Goal: Task Accomplishment & Management: Complete application form

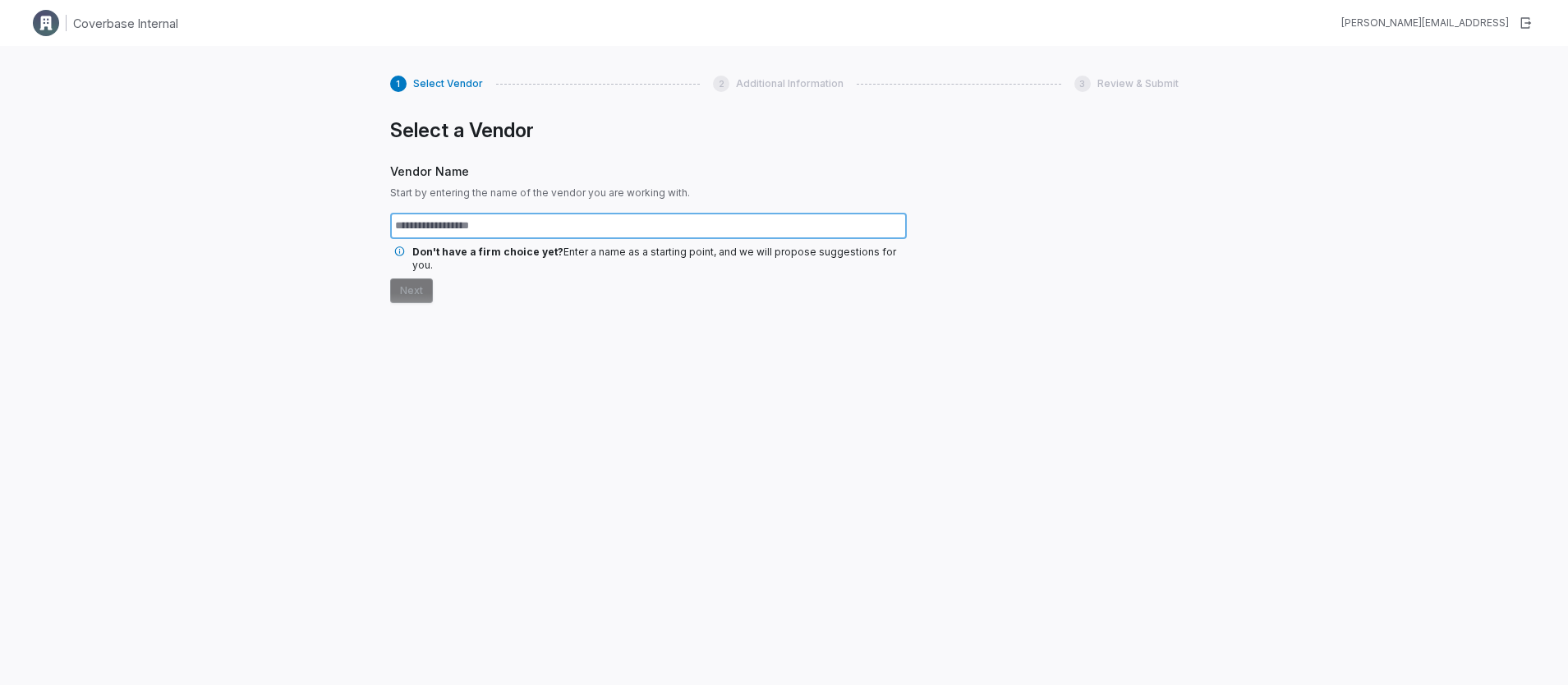
click at [514, 225] on input "text" at bounding box center [648, 226] width 517 height 26
click at [495, 229] on input "text" at bounding box center [648, 226] width 517 height 26
click at [533, 226] on input "text" at bounding box center [648, 226] width 517 height 26
click at [535, 225] on input "text" at bounding box center [648, 226] width 517 height 26
type input "*"
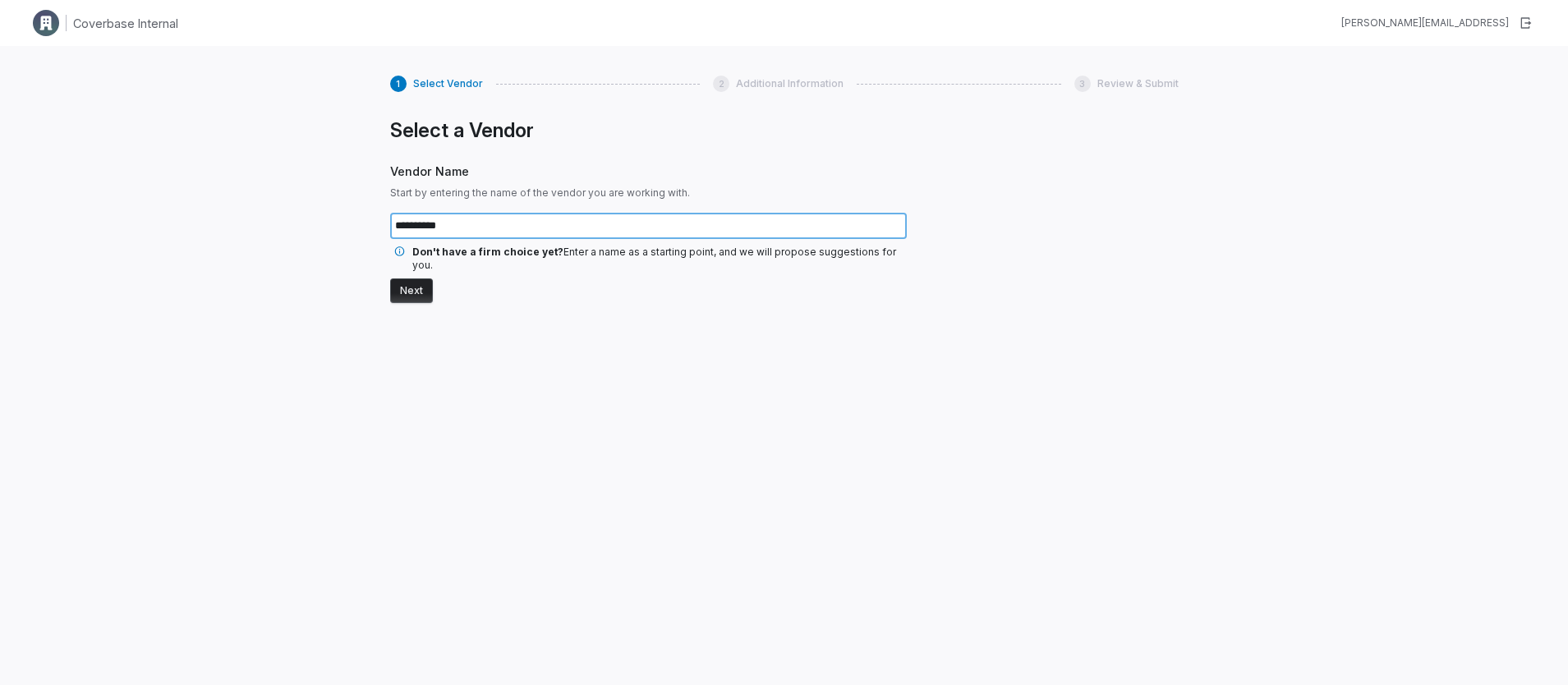
type input "**********"
click at [409, 282] on button "Next" at bounding box center [411, 290] width 43 height 25
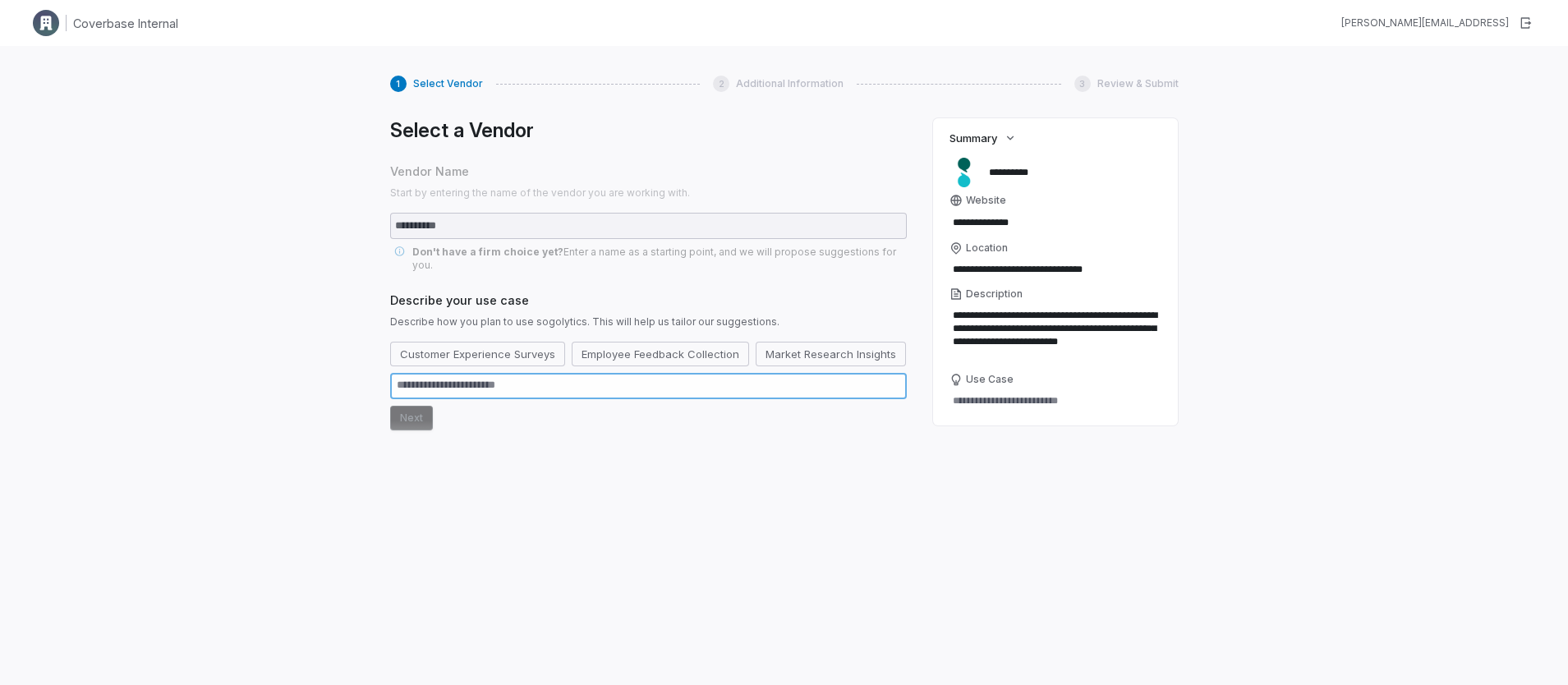
click at [459, 374] on textarea at bounding box center [648, 385] width 517 height 26
click at [643, 343] on button "Employee Feedback Collection" at bounding box center [660, 354] width 178 height 25
click at [411, 437] on button "Next" at bounding box center [411, 449] width 43 height 25
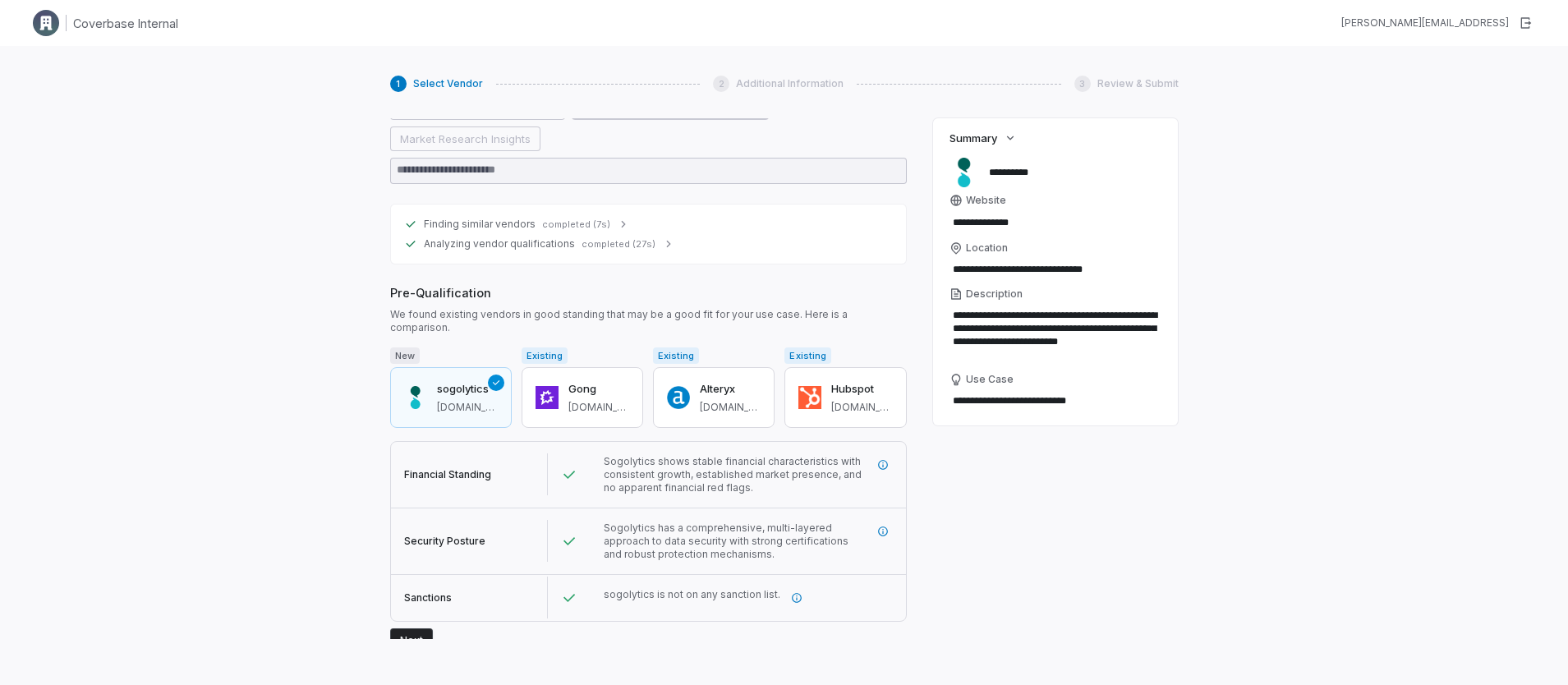
scroll to position [247, 0]
click at [605, 400] on span "[DOMAIN_NAME]" at bounding box center [599, 407] width 61 height 13
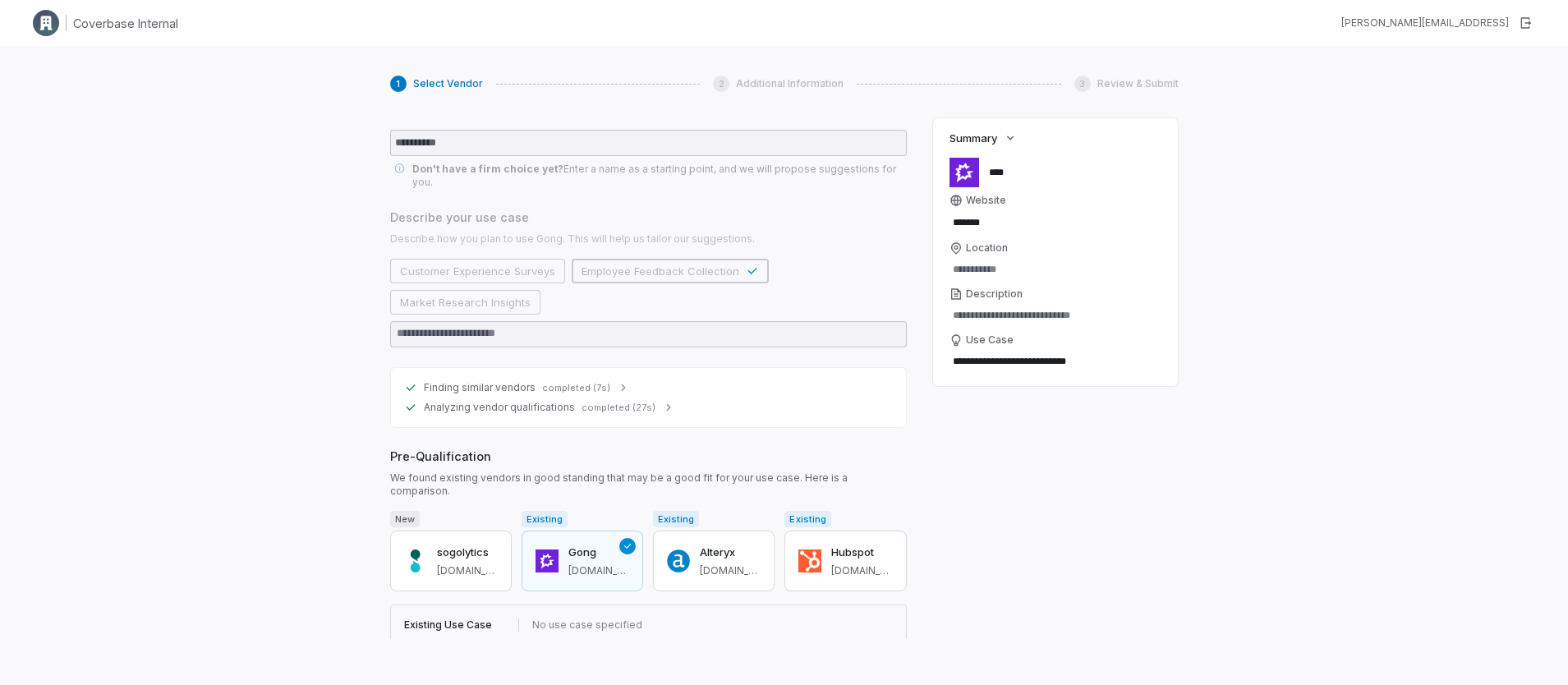
scroll to position [194, 0]
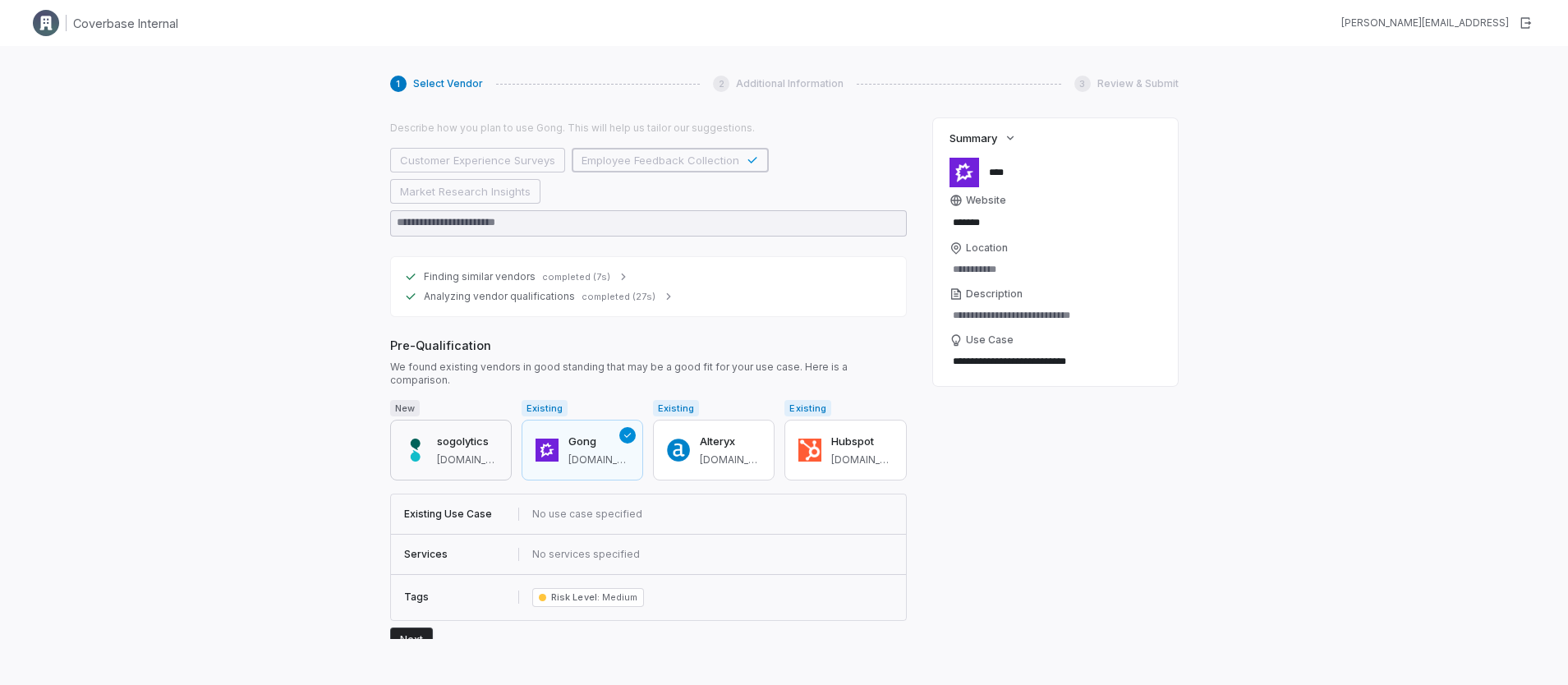
click at [449, 436] on div "sogolytics [DOMAIN_NAME]" at bounding box center [468, 450] width 61 height 33
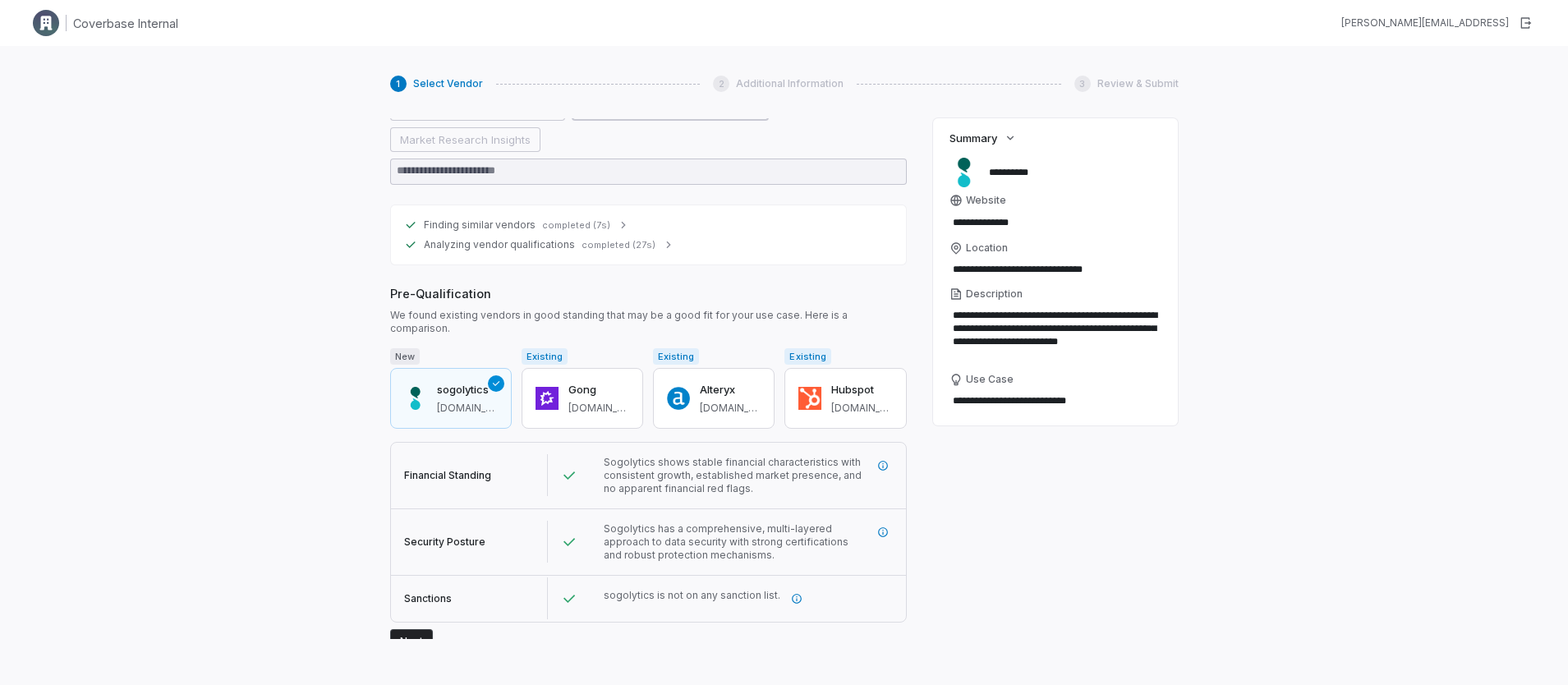
scroll to position [247, 0]
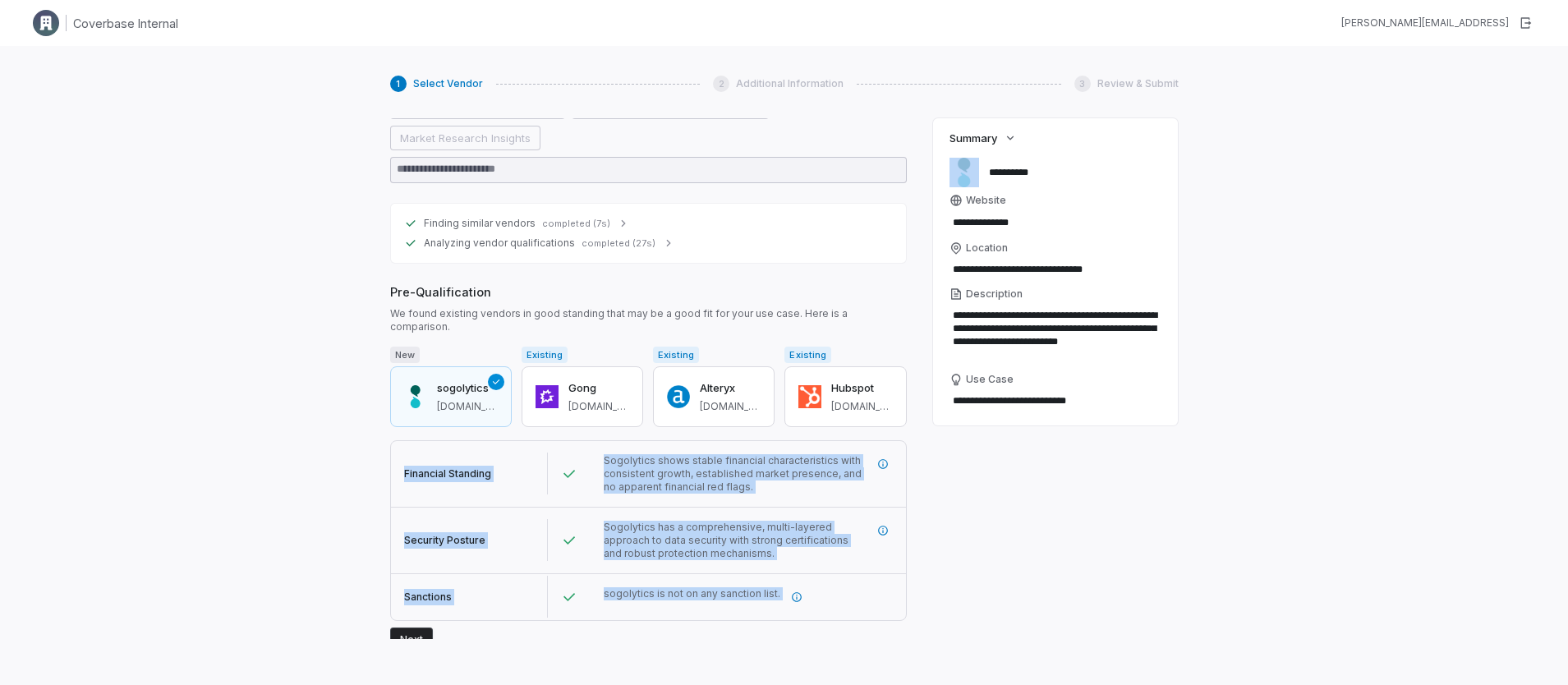
drag, startPoint x: 399, startPoint y: 461, endPoint x: 839, endPoint y: 600, distance: 461.4
click at [839, 600] on div "Financial Standing Sogolytics shows stable financial characteristics with consi…" at bounding box center [648, 530] width 517 height 180
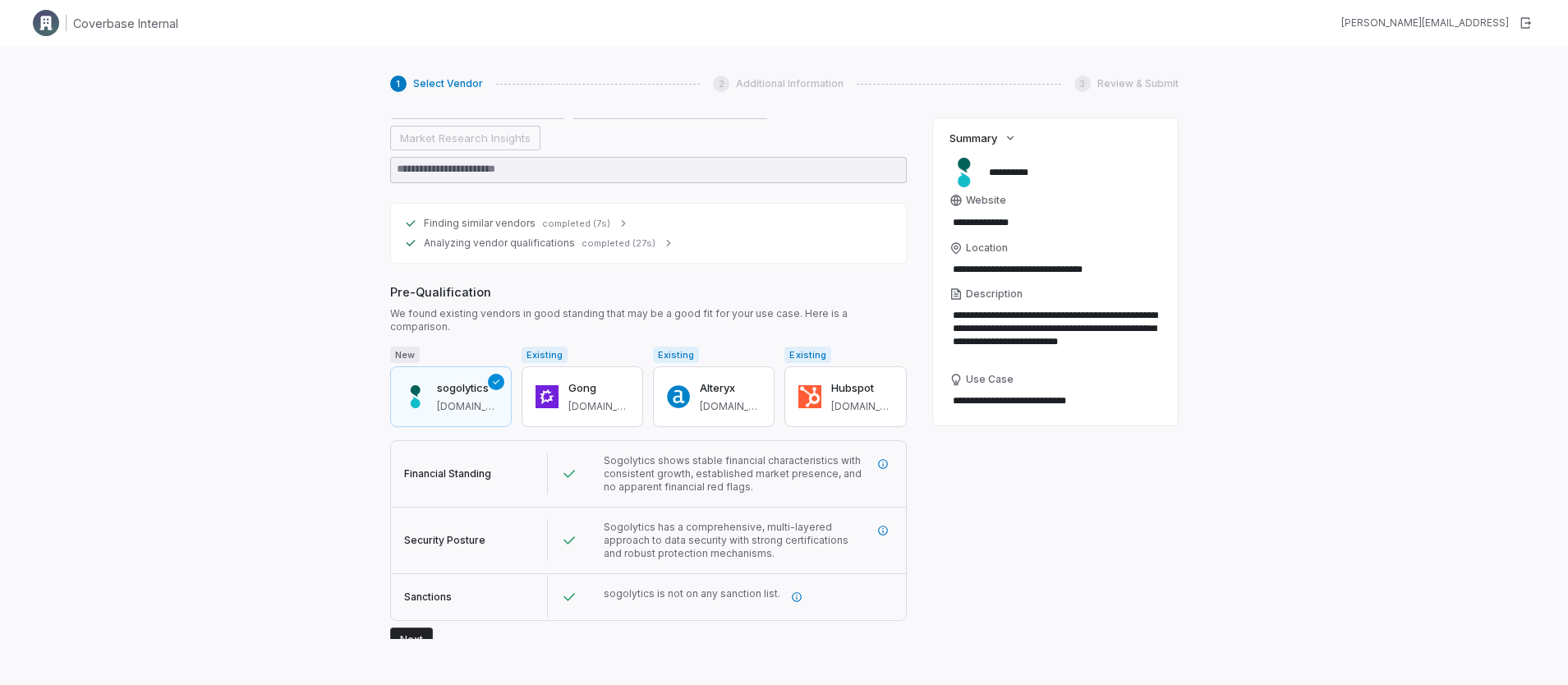
click at [850, 587] on div "sogolytics is not on any sanction list." at bounding box center [748, 596] width 289 height 19
drag, startPoint x: 603, startPoint y: 516, endPoint x: 802, endPoint y: 557, distance: 203.2
click at [802, 557] on div "Sogolytics has a comprehensive, multi-layered approach to data security with st…" at bounding box center [748, 540] width 315 height 66
click at [802, 554] on div "Sogolytics has a comprehensive, multi-layered approach to data security with st…" at bounding box center [748, 540] width 315 height 66
click at [878, 526] on icon "More information" at bounding box center [883, 531] width 10 height 10
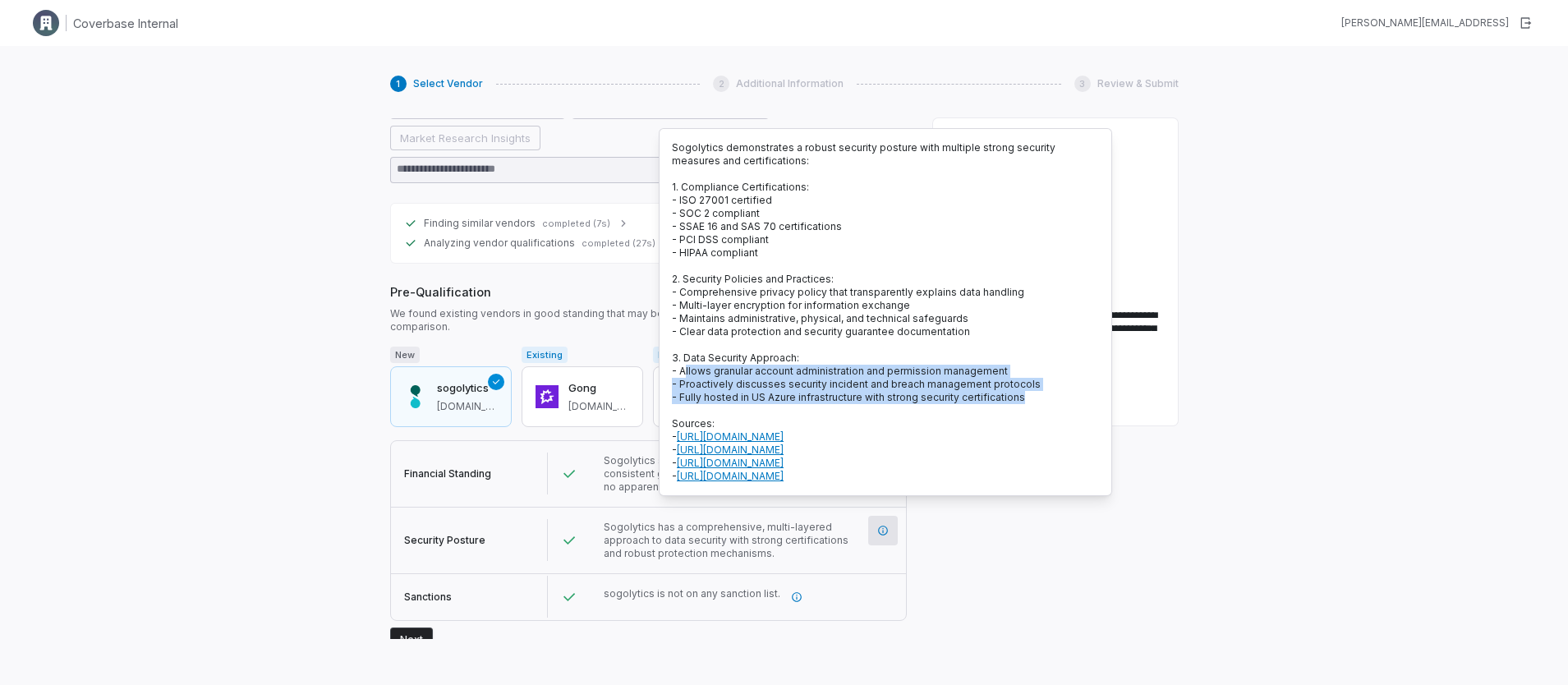
drag, startPoint x: 1015, startPoint y: 400, endPoint x: 683, endPoint y: 370, distance: 333.4
click at [683, 370] on p "Sogolytics demonstrates a robust security posture with multiple strong security…" at bounding box center [886, 312] width 427 height 342
click at [704, 378] on span "- Proactively discusses security incident and breach management protocols" at bounding box center [856, 384] width 369 height 12
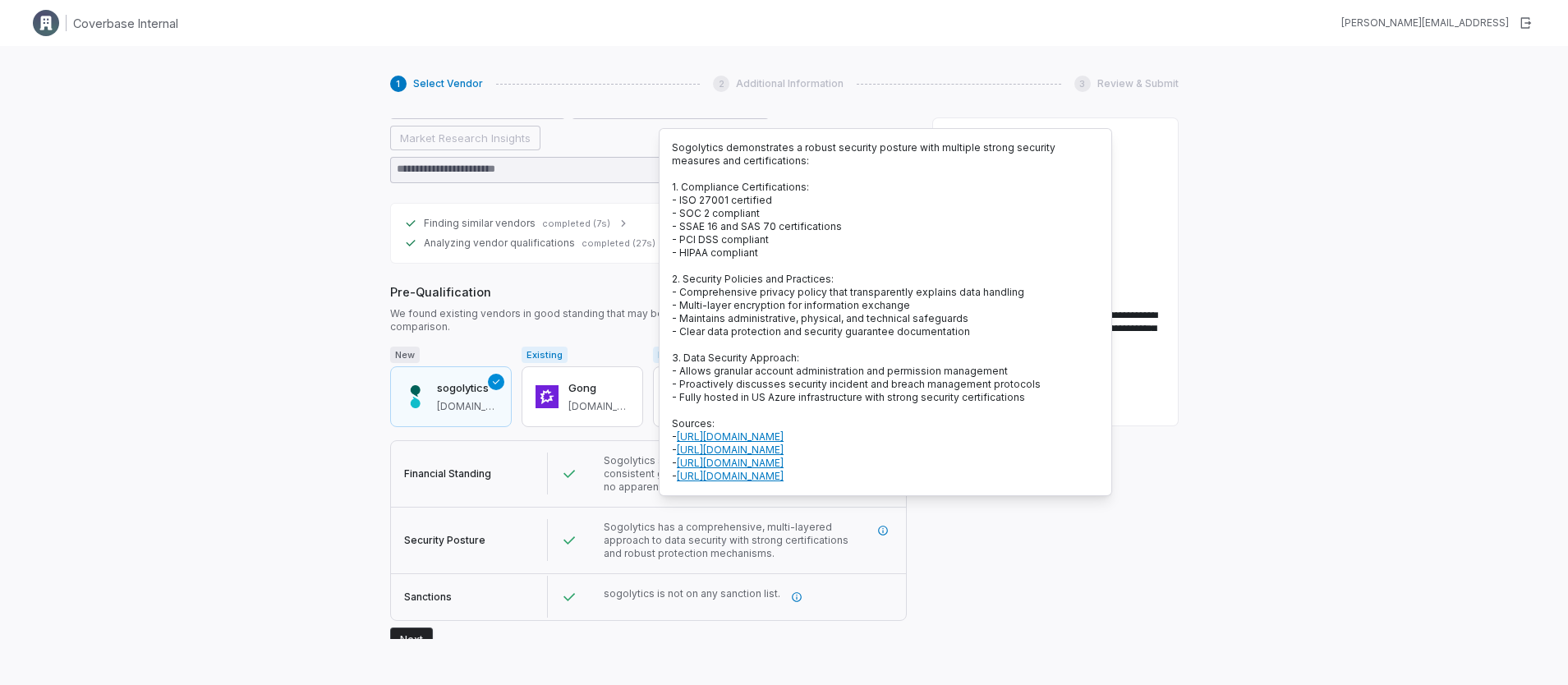
click at [198, 426] on div "**********" at bounding box center [784, 388] width 1568 height 685
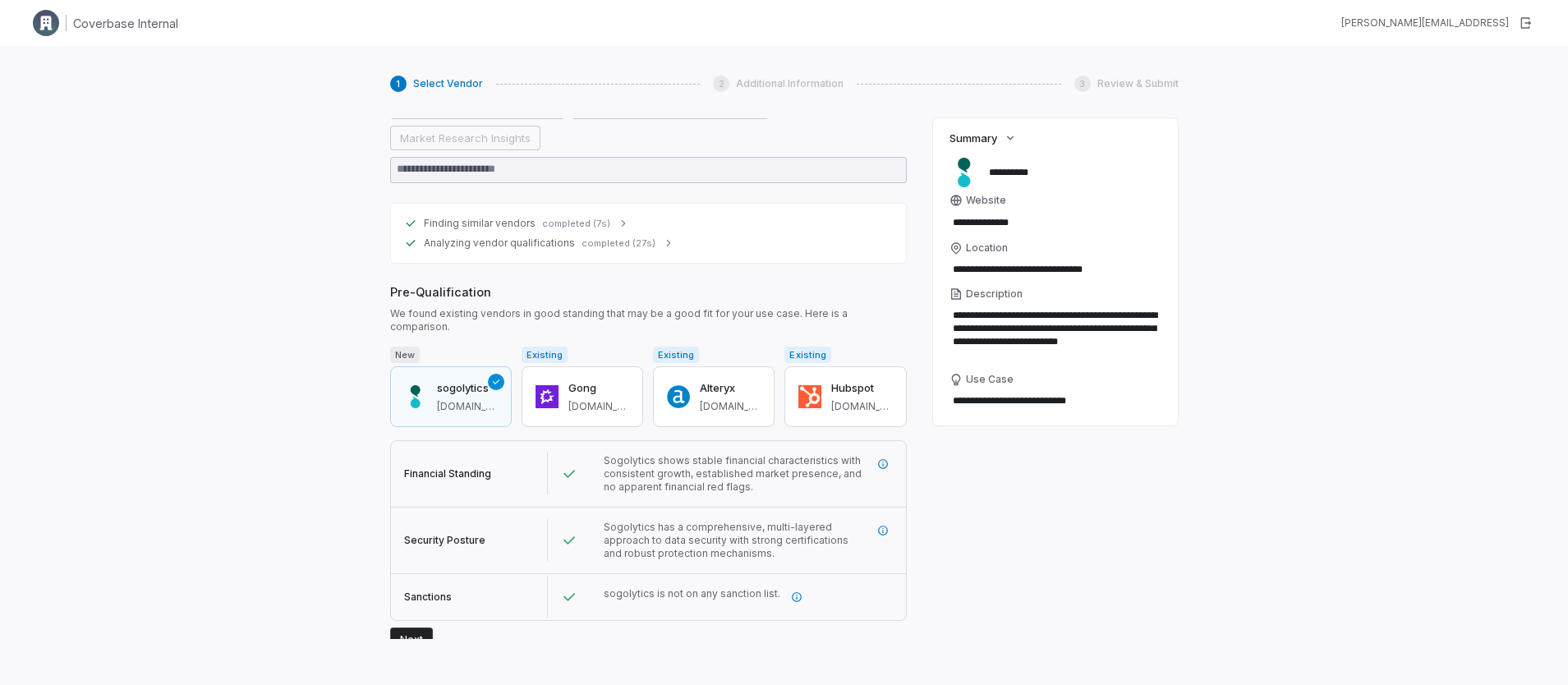
click at [413, 628] on button "Next" at bounding box center [411, 640] width 43 height 25
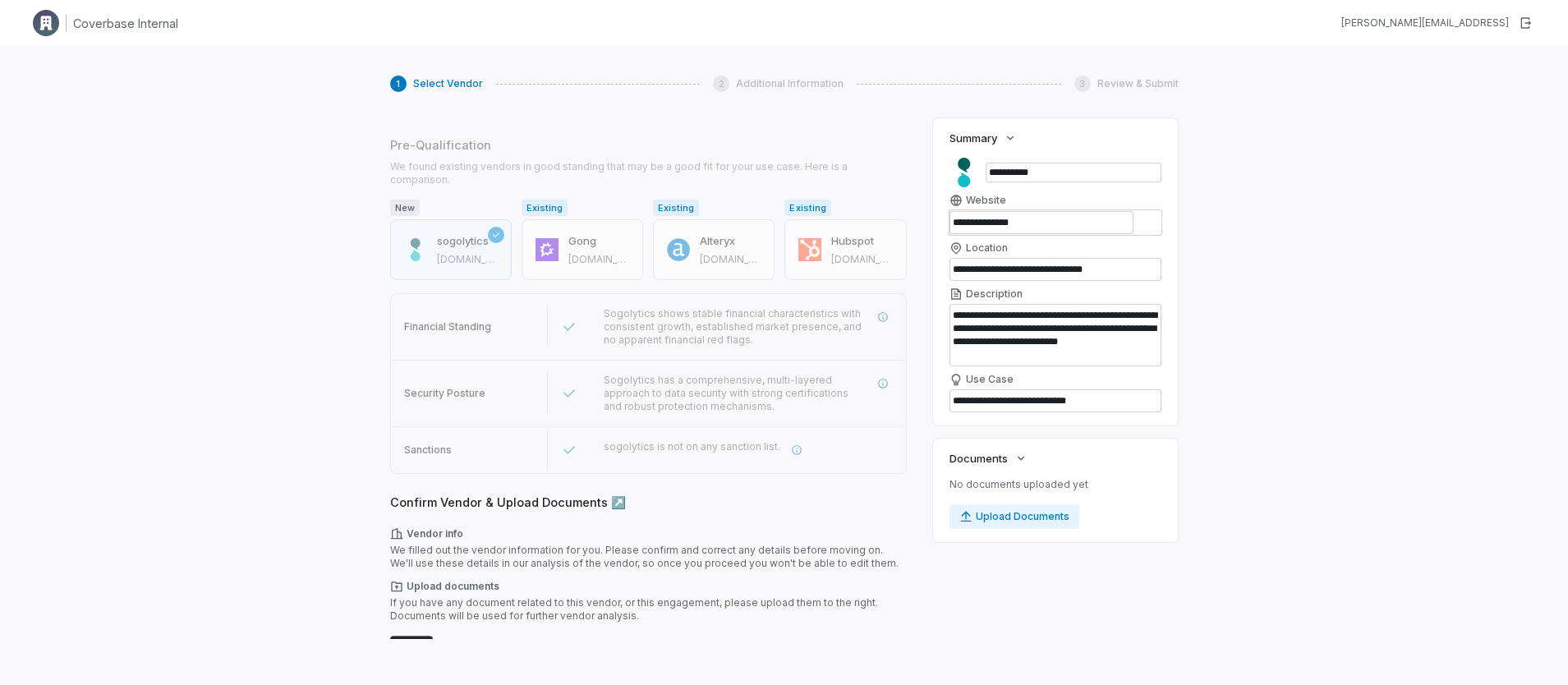
scroll to position [399, 0]
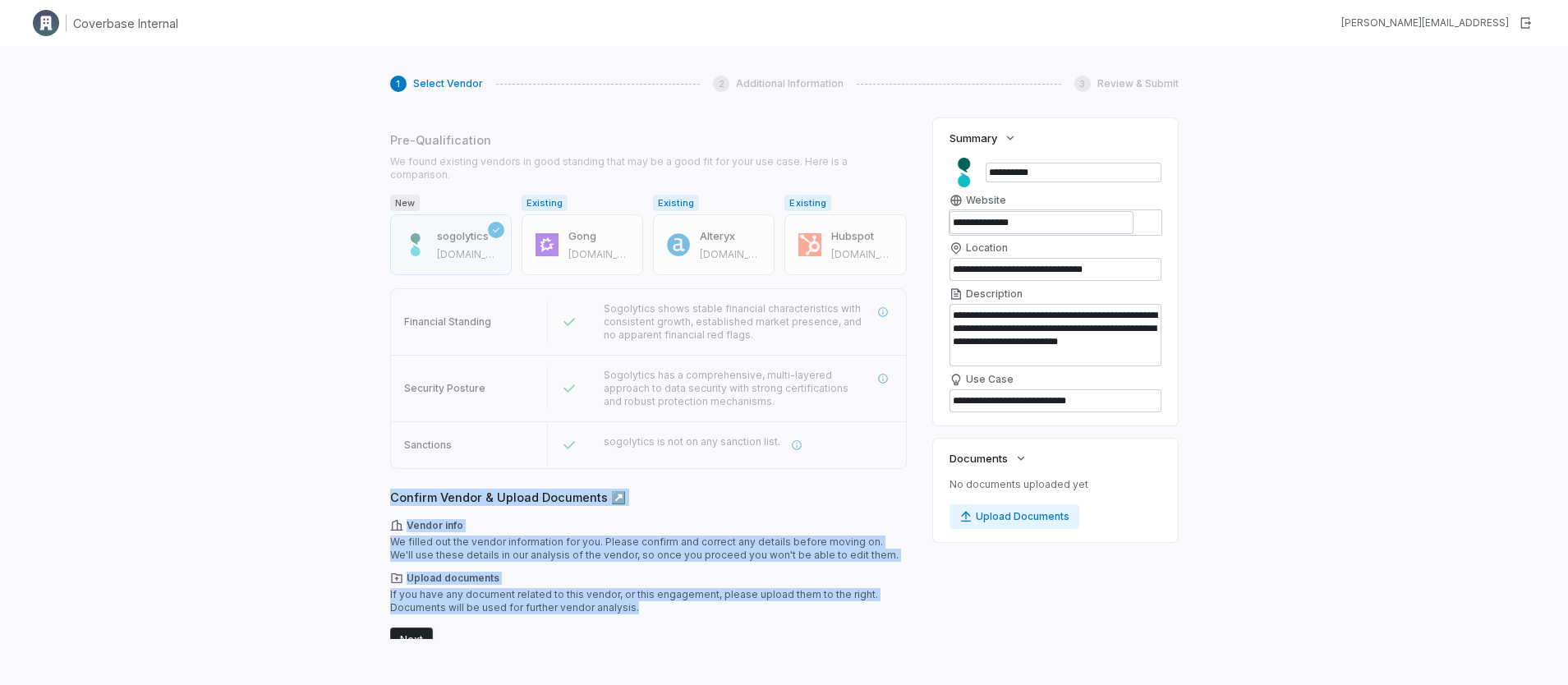
drag, startPoint x: 379, startPoint y: 488, endPoint x: 674, endPoint y: 627, distance: 326.1
click at [674, 627] on div "**********" at bounding box center [784, 388] width 1568 height 685
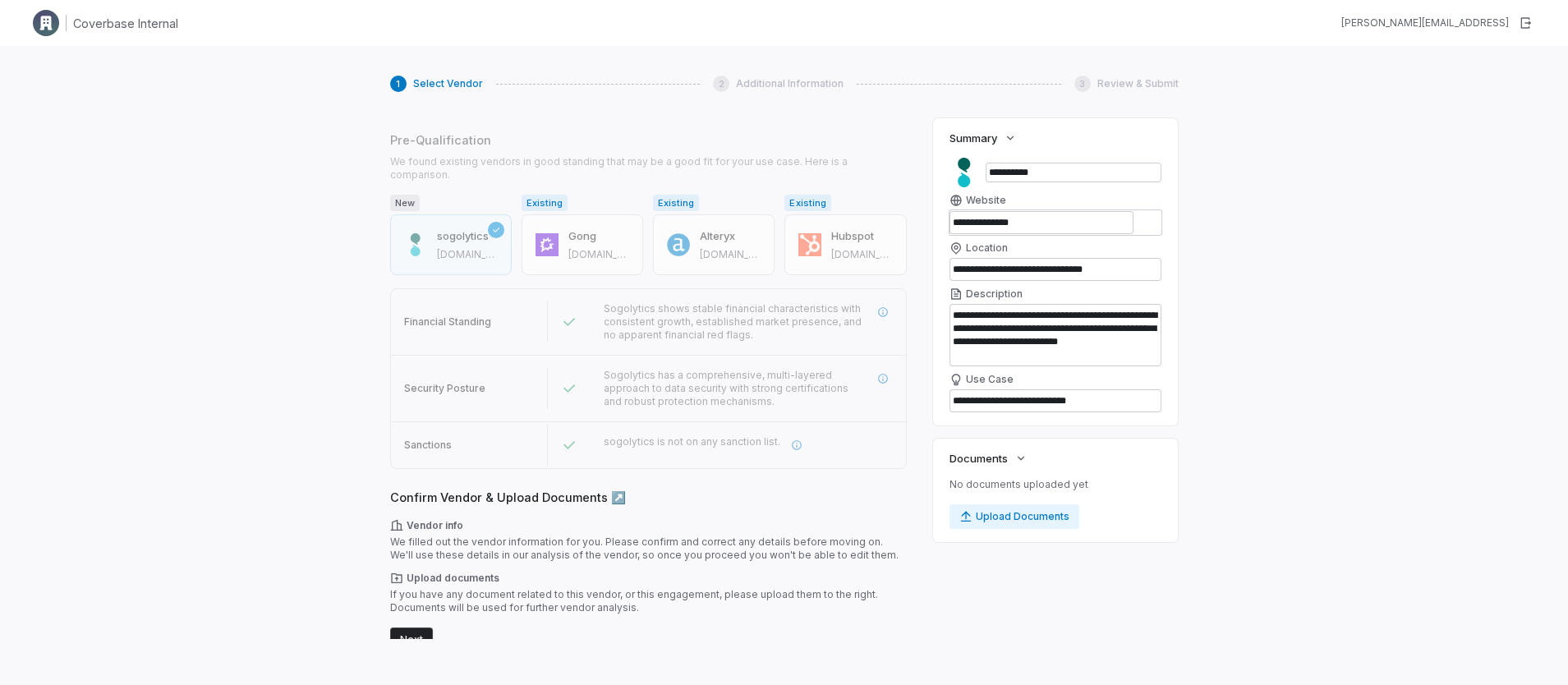
click at [671, 622] on form "Vendor info We filled out the vendor information for you. Please confirm and co…" at bounding box center [648, 586] width 517 height 133
click at [1114, 406] on textarea "**********" at bounding box center [1056, 400] width 213 height 23
click at [1049, 324] on textarea "**********" at bounding box center [1056, 336] width 213 height 63
click at [422, 628] on button "Next" at bounding box center [411, 640] width 43 height 25
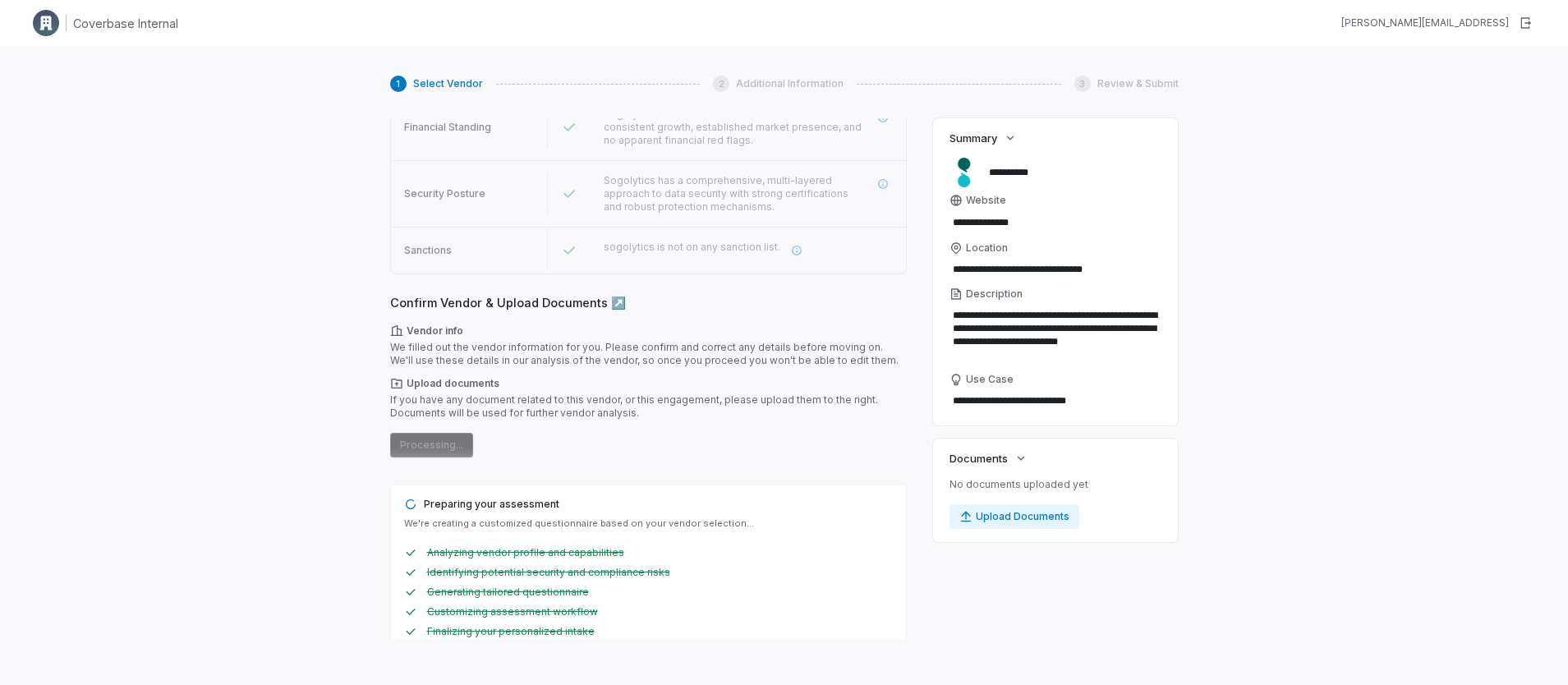
scroll to position [0, 0]
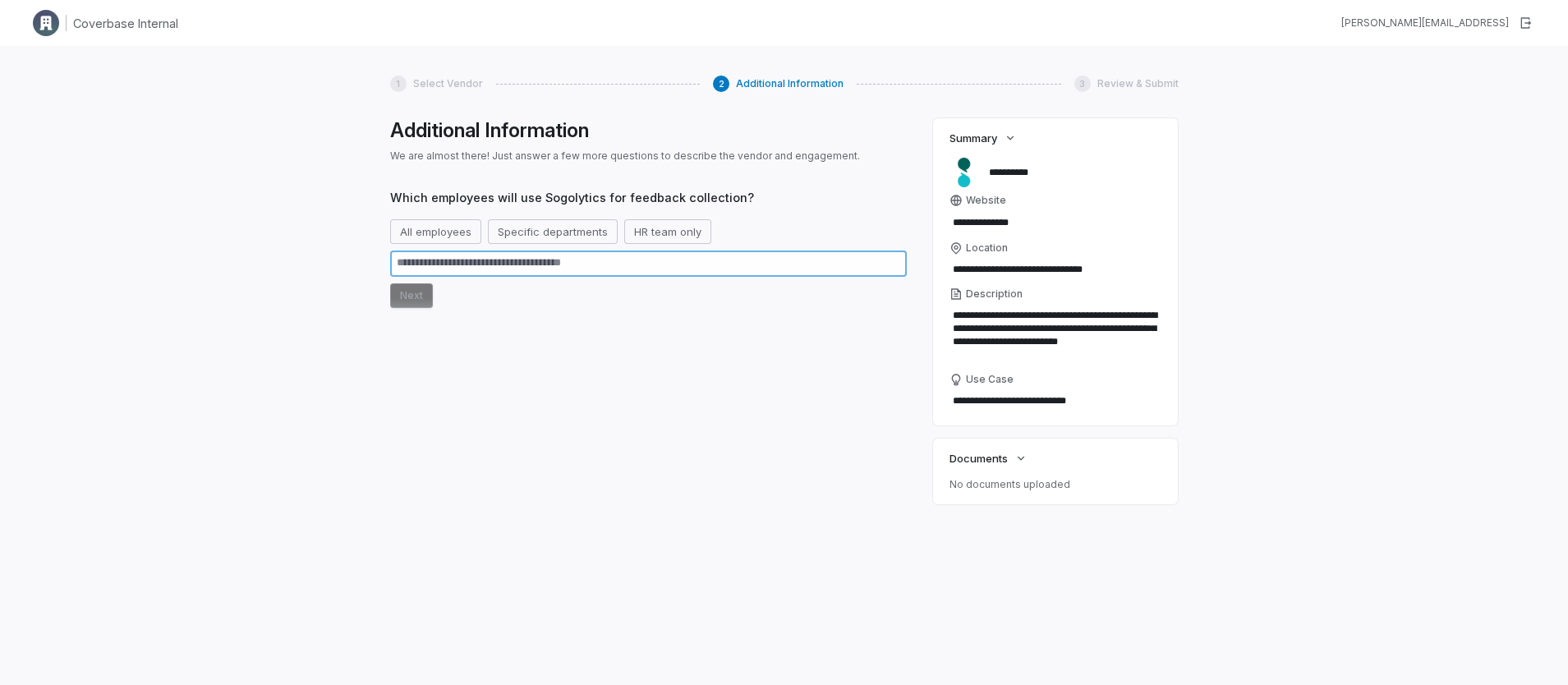
click at [534, 263] on textarea at bounding box center [648, 263] width 517 height 26
click at [543, 240] on button "Specific departments" at bounding box center [553, 231] width 129 height 25
click at [396, 299] on button "Next" at bounding box center [411, 296] width 43 height 25
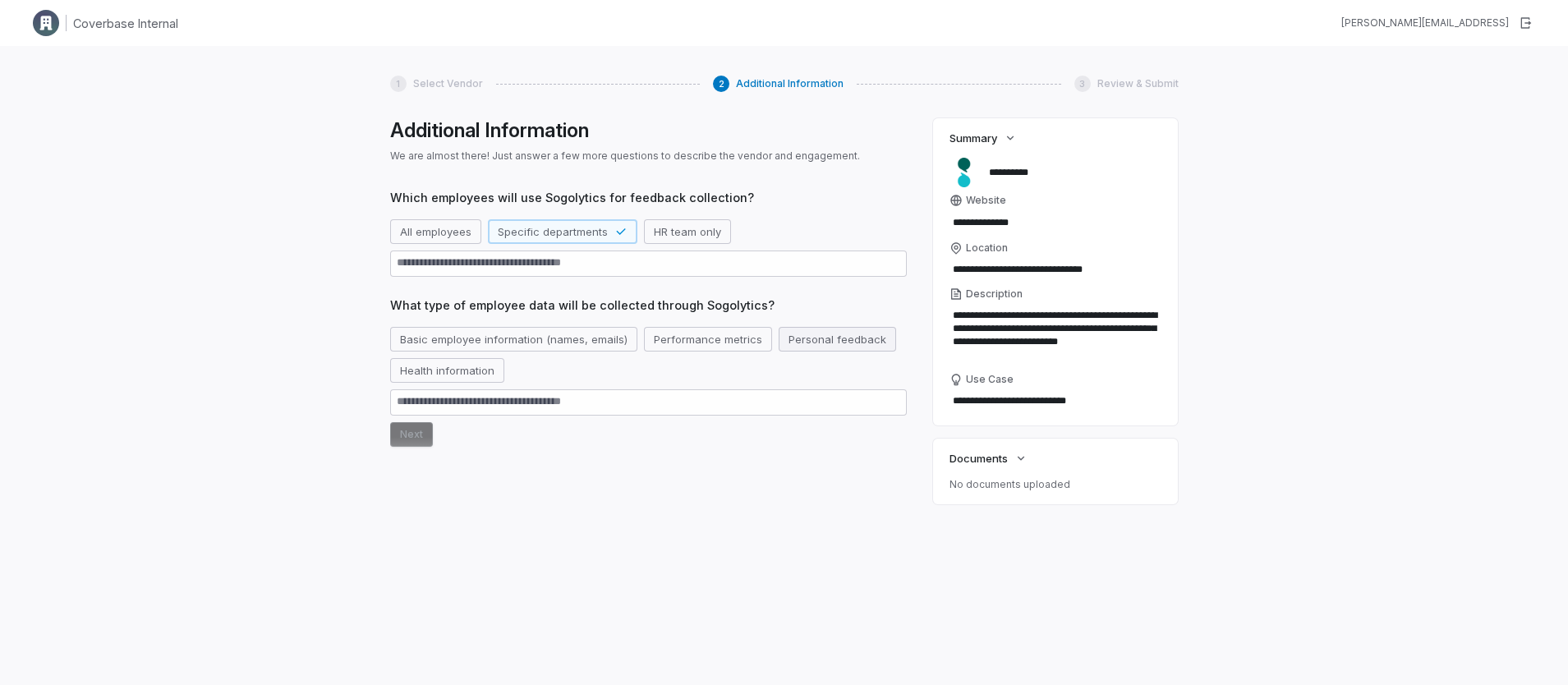
click at [815, 339] on button "Personal feedback" at bounding box center [837, 339] width 117 height 25
click at [402, 434] on button "Next" at bounding box center [411, 434] width 43 height 25
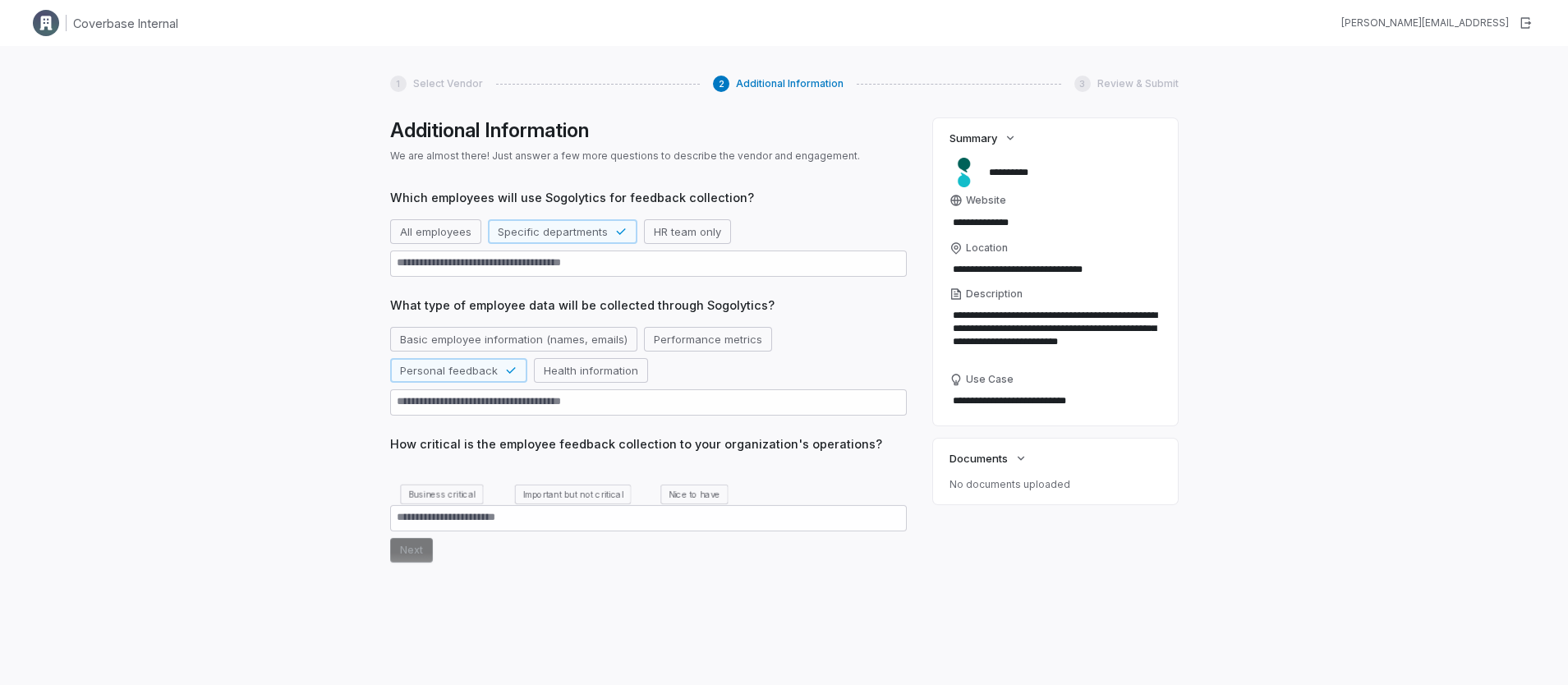
scroll to position [20, 0]
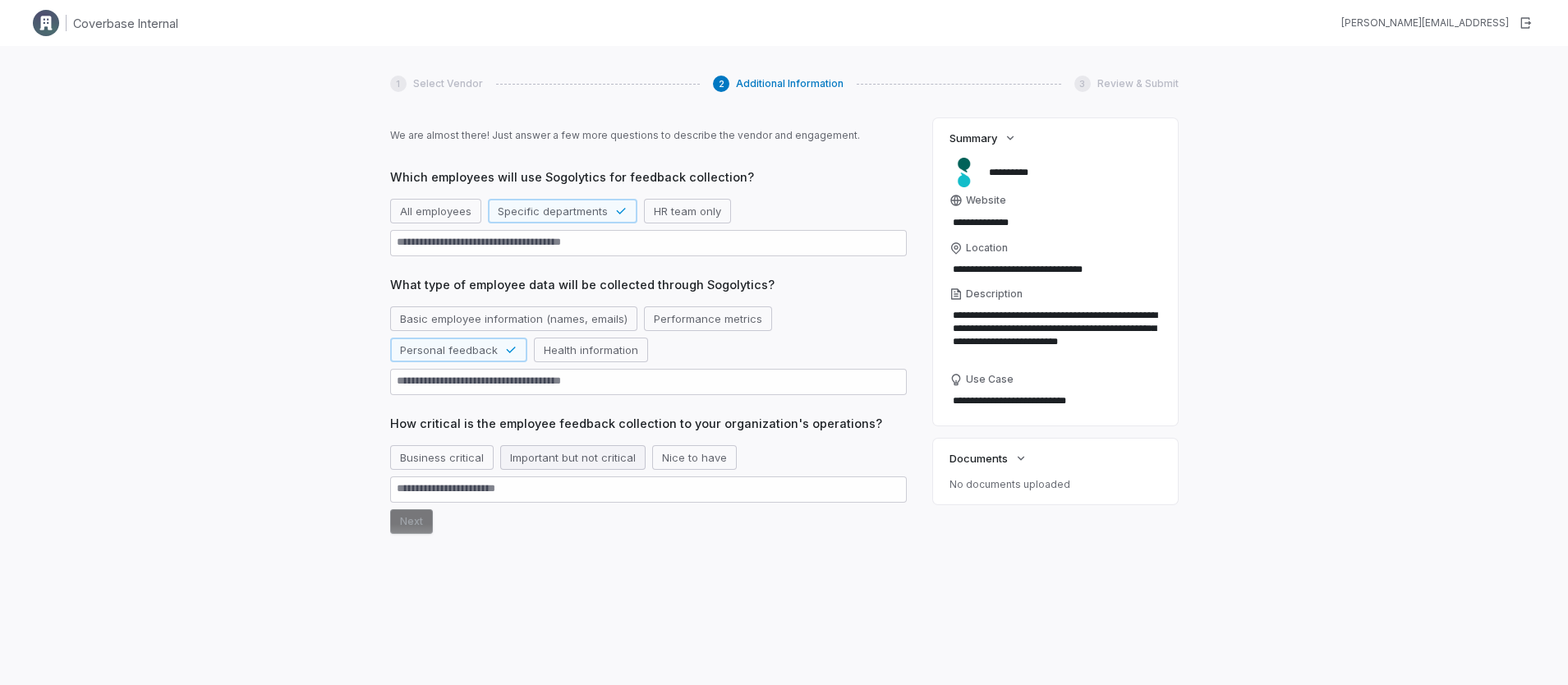
click at [559, 459] on button "Important but not critical" at bounding box center [572, 458] width 145 height 25
click at [410, 518] on button "Next" at bounding box center [411, 521] width 43 height 25
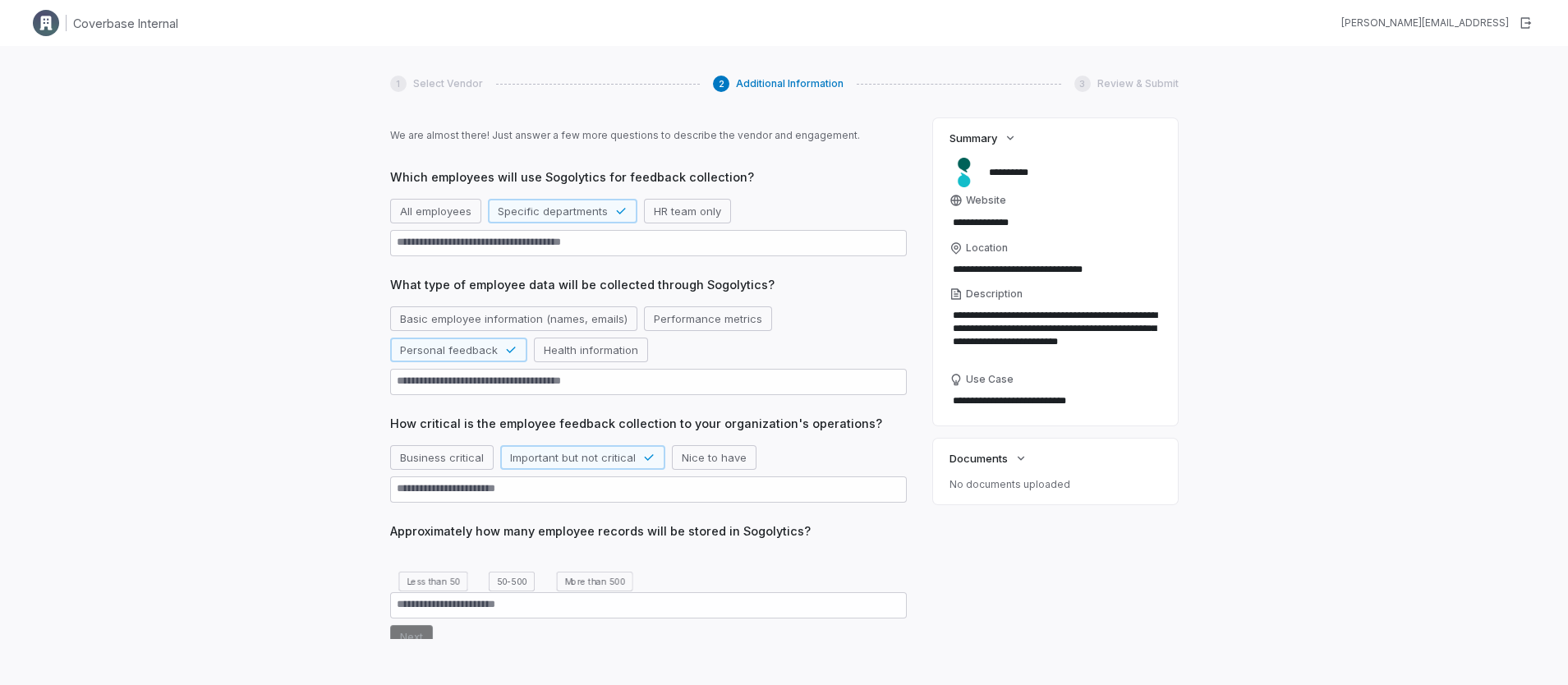
scroll to position [108, 0]
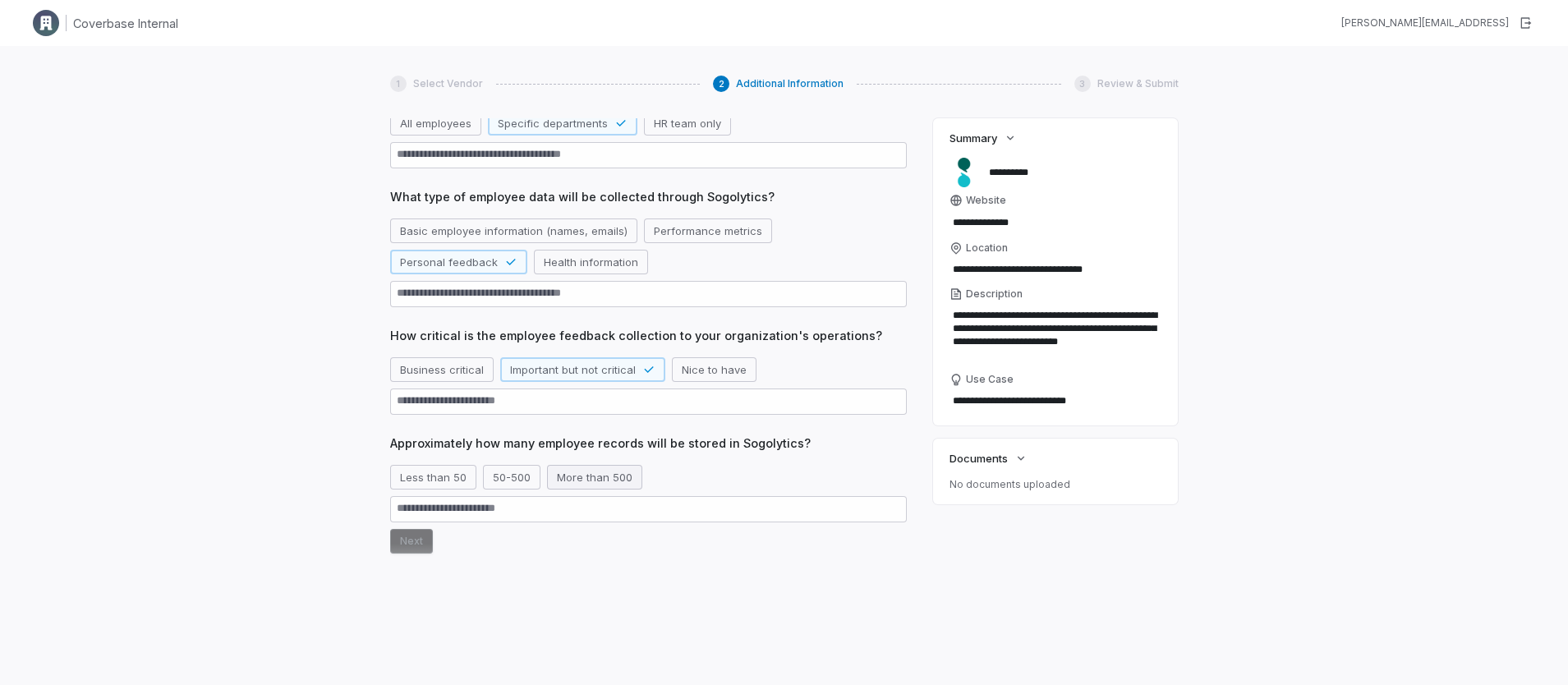
click at [574, 478] on button "More than 500" at bounding box center [594, 477] width 95 height 25
click at [399, 533] on button "Next" at bounding box center [411, 541] width 43 height 25
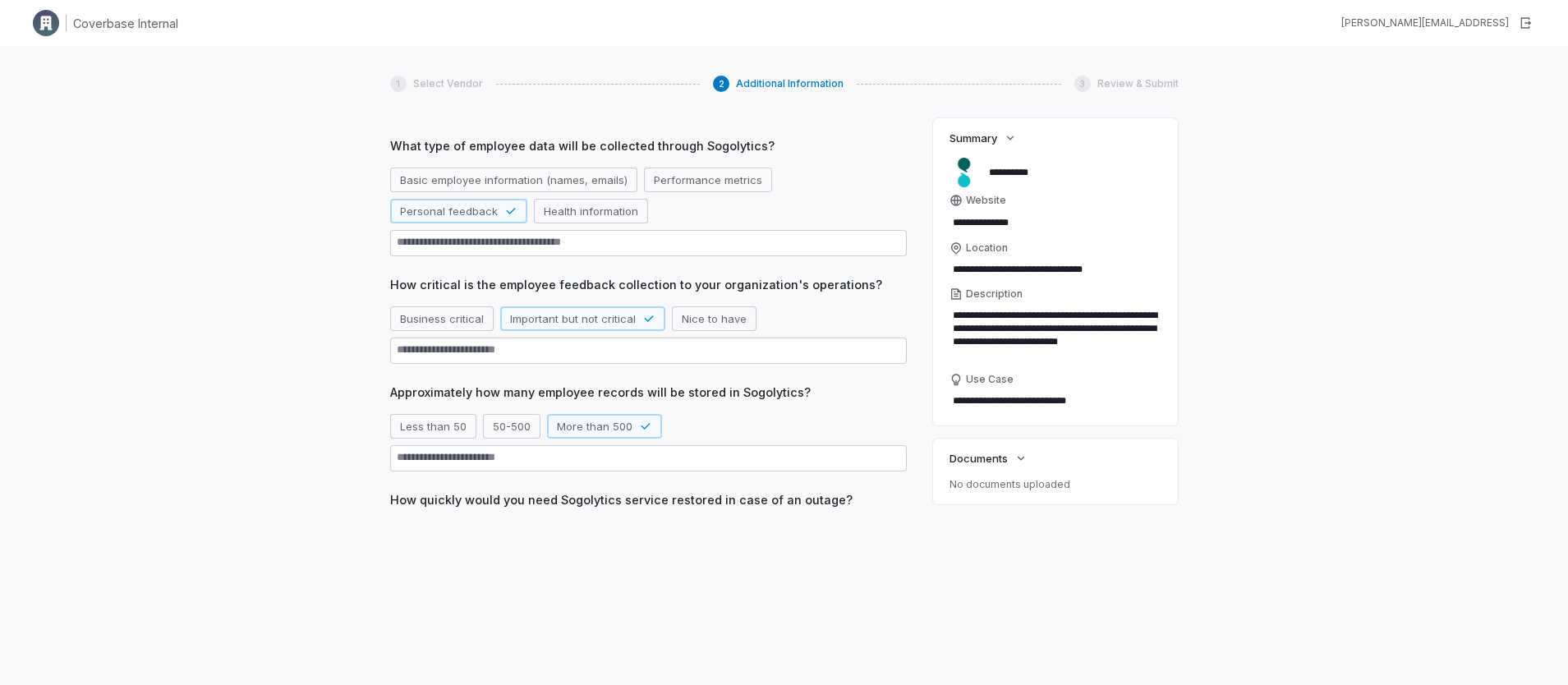
scroll to position [196, 0]
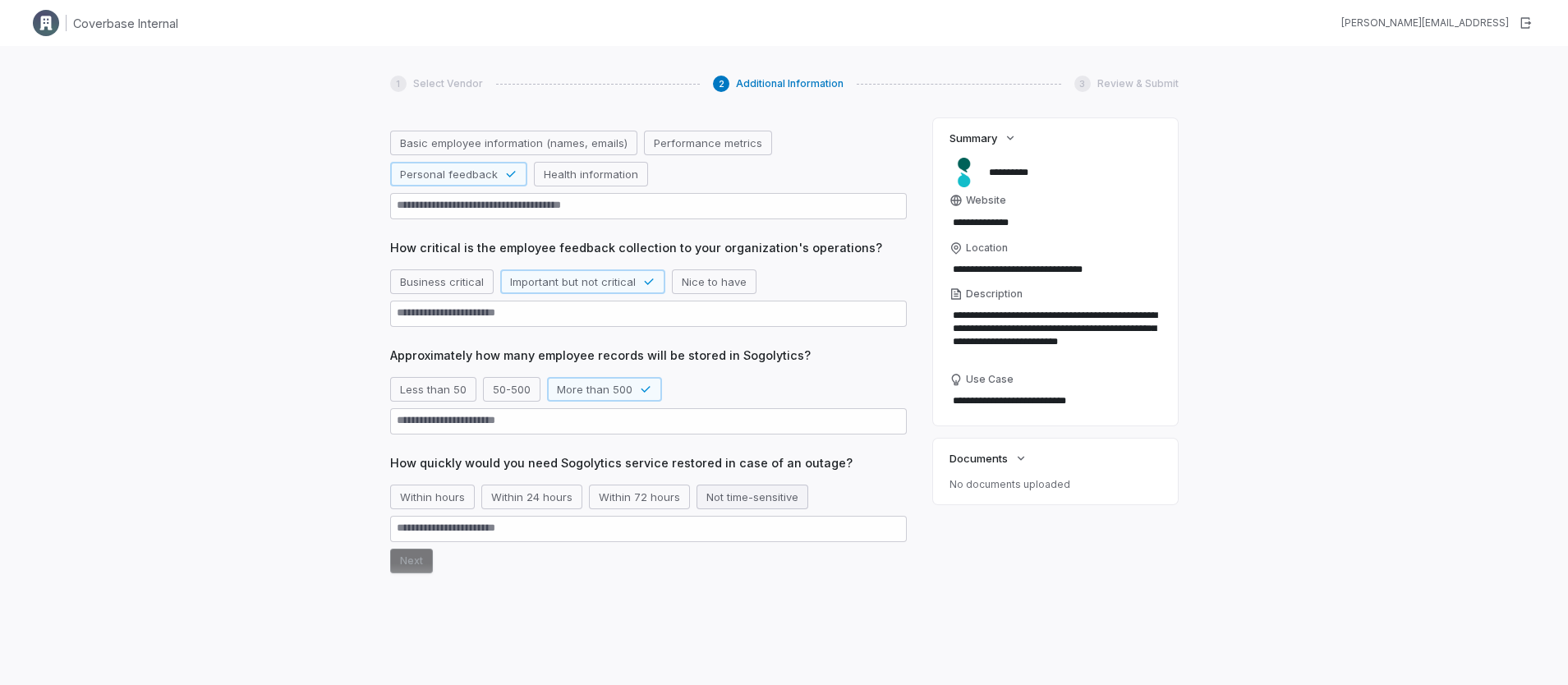
click at [717, 501] on button "Not time-sensitive" at bounding box center [753, 496] width 112 height 25
click at [402, 557] on button "Next" at bounding box center [411, 561] width 43 height 25
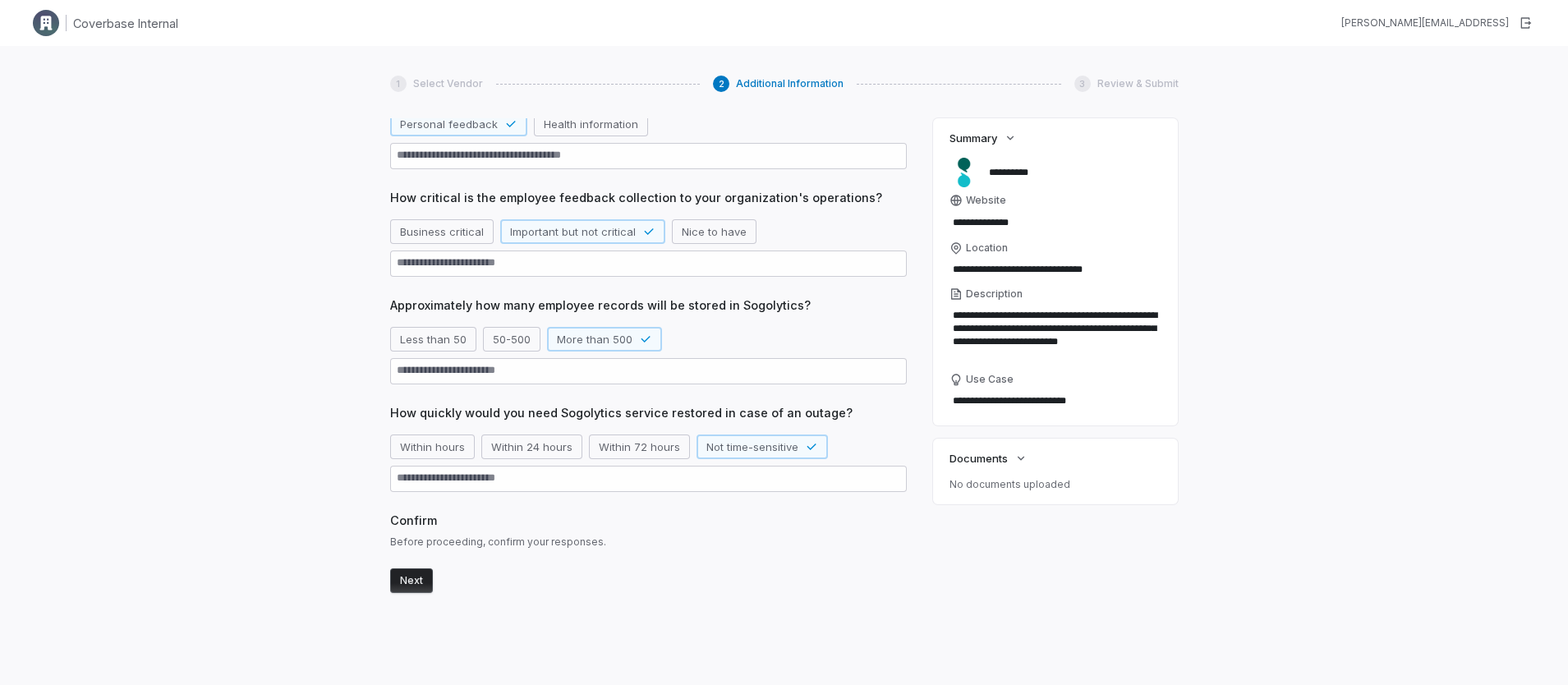
click at [411, 576] on button "Next" at bounding box center [411, 581] width 43 height 25
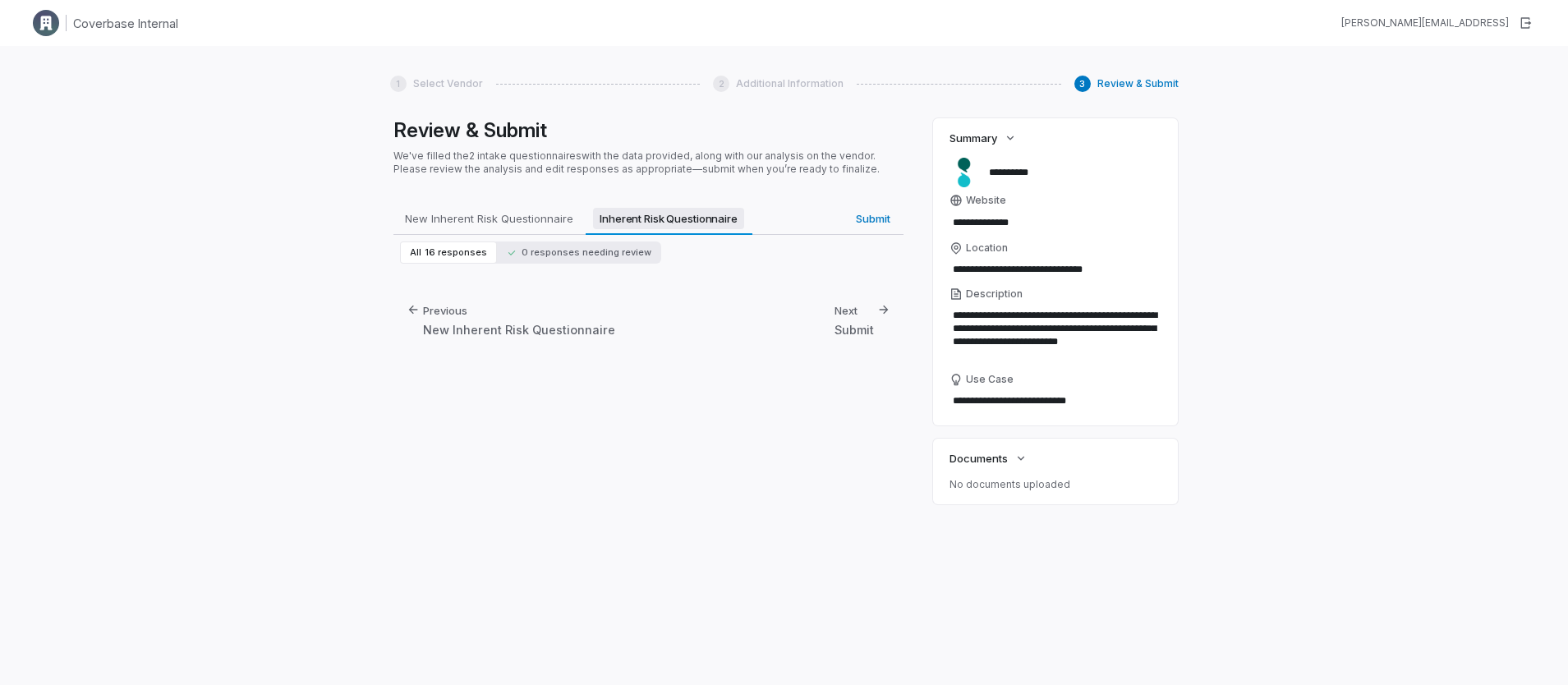
click at [652, 220] on span "Inherent Risk Questionnaire" at bounding box center [669, 218] width 152 height 21
click at [565, 327] on div "New Inherent Risk Questionnaire" at bounding box center [520, 329] width 192 height 18
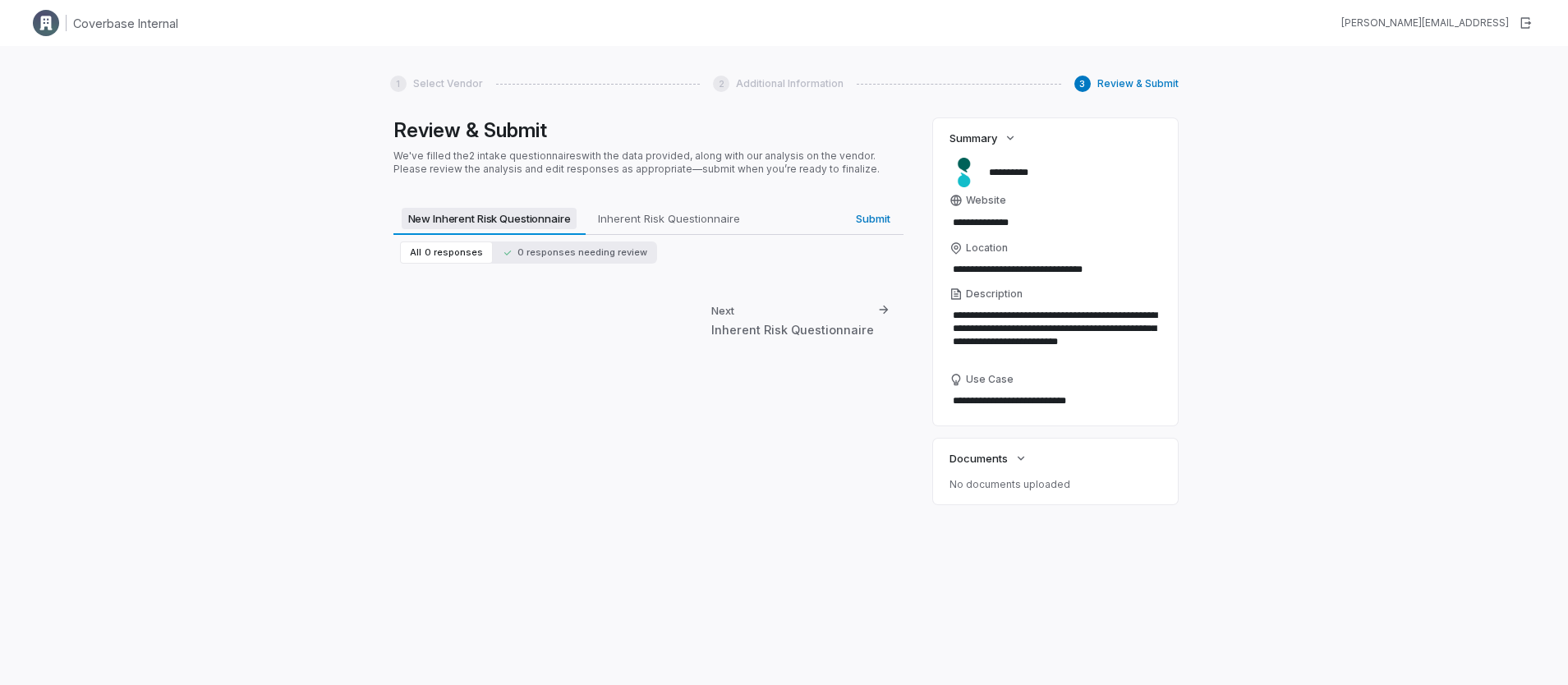
click at [506, 217] on span "New Inherent Risk Questionnaire" at bounding box center [490, 218] width 176 height 21
click at [564, 252] on span "0 responses needing review" at bounding box center [575, 252] width 144 height 12
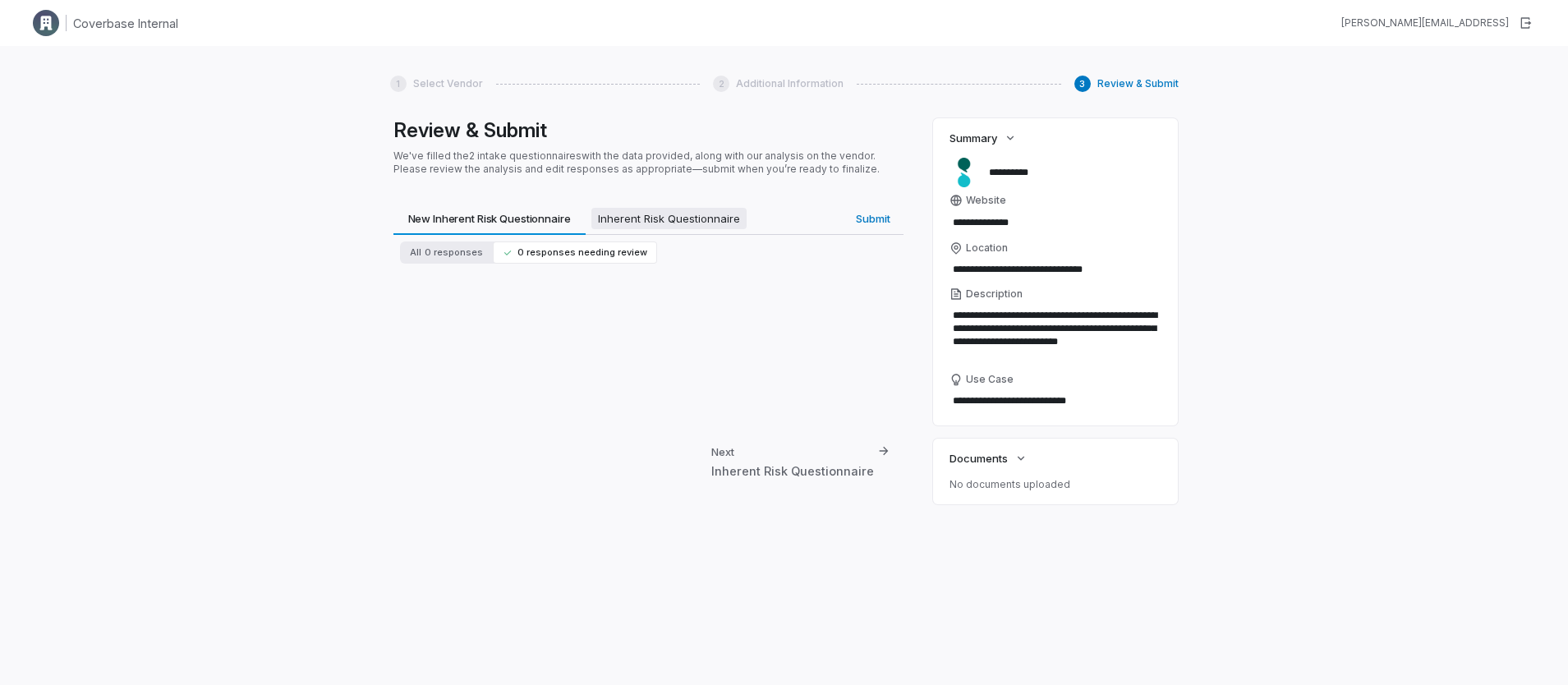
click at [668, 226] on span "Inherent Risk Questionnaire" at bounding box center [669, 218] width 155 height 21
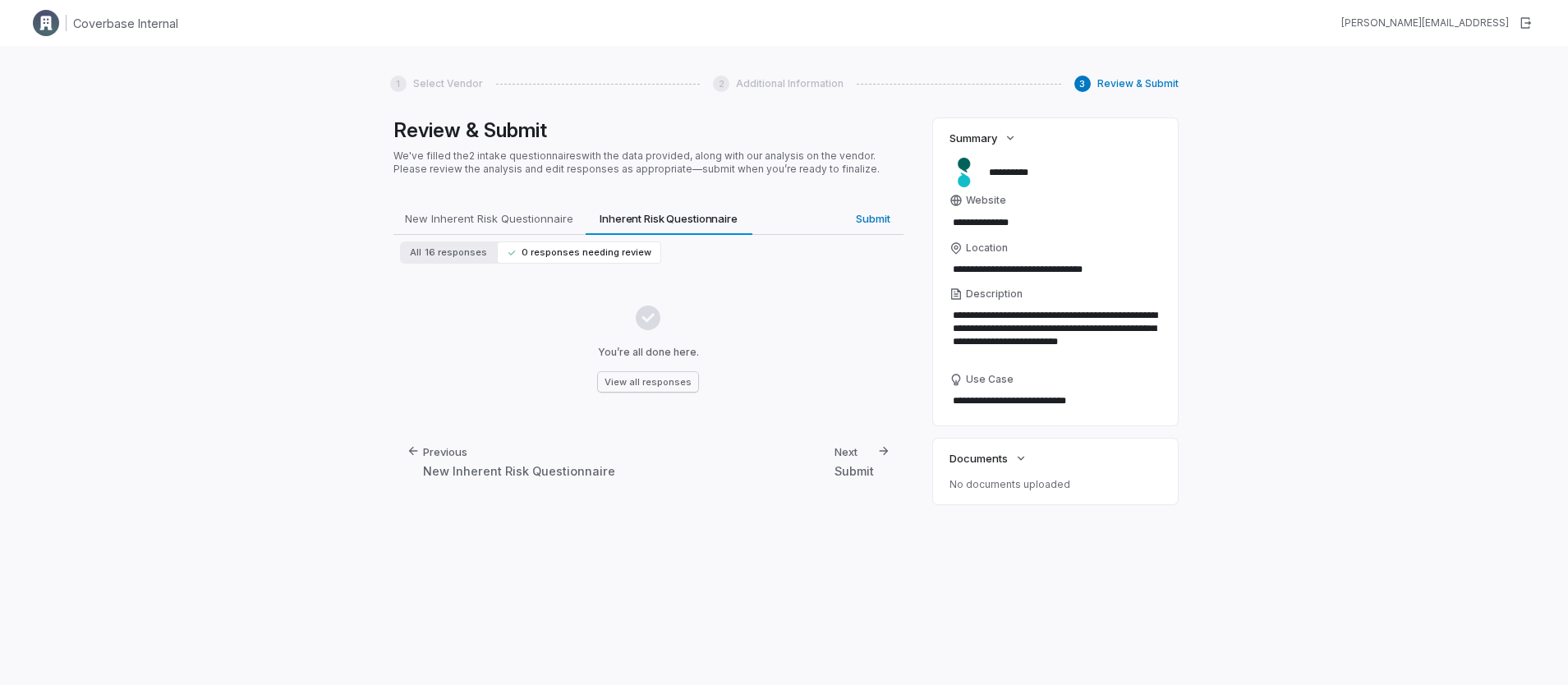
click at [645, 382] on button "View all responses" at bounding box center [648, 382] width 100 height 19
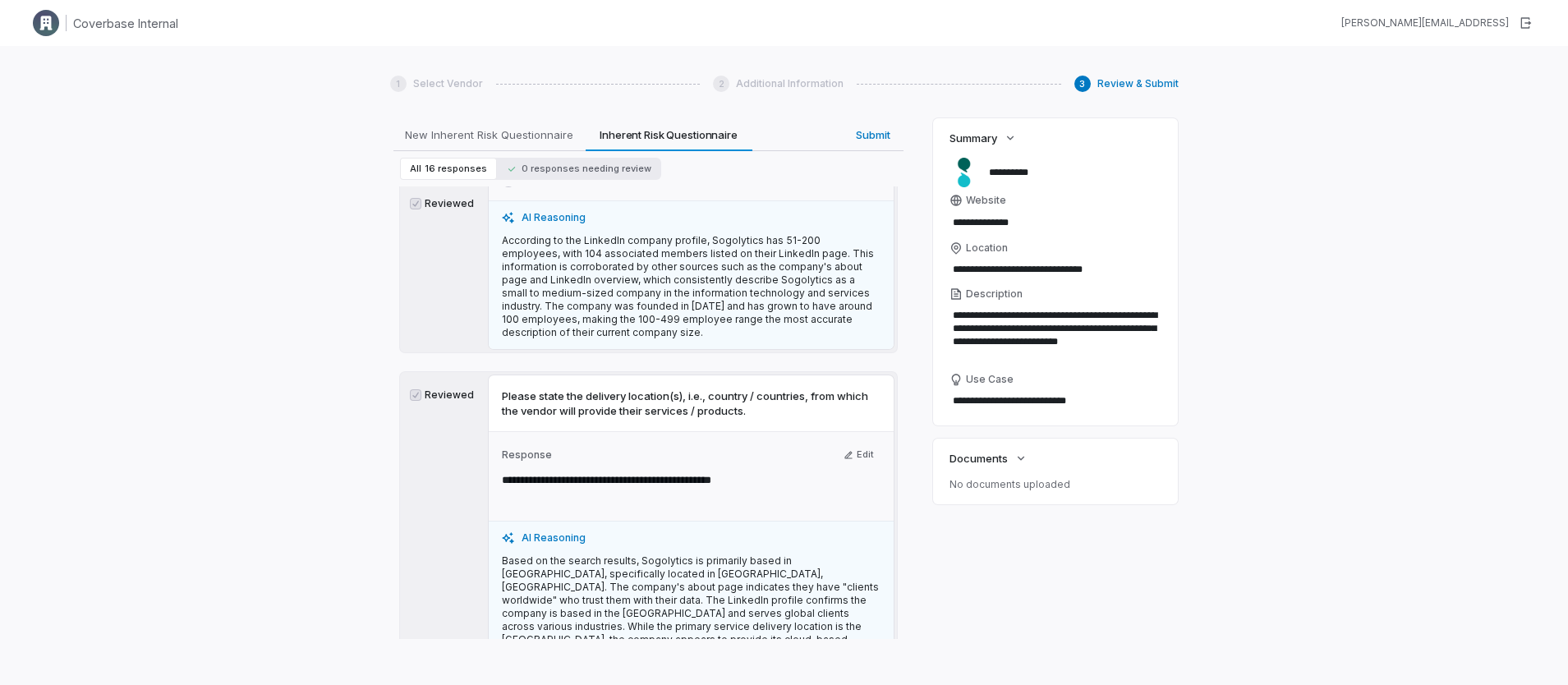
scroll to position [790, 0]
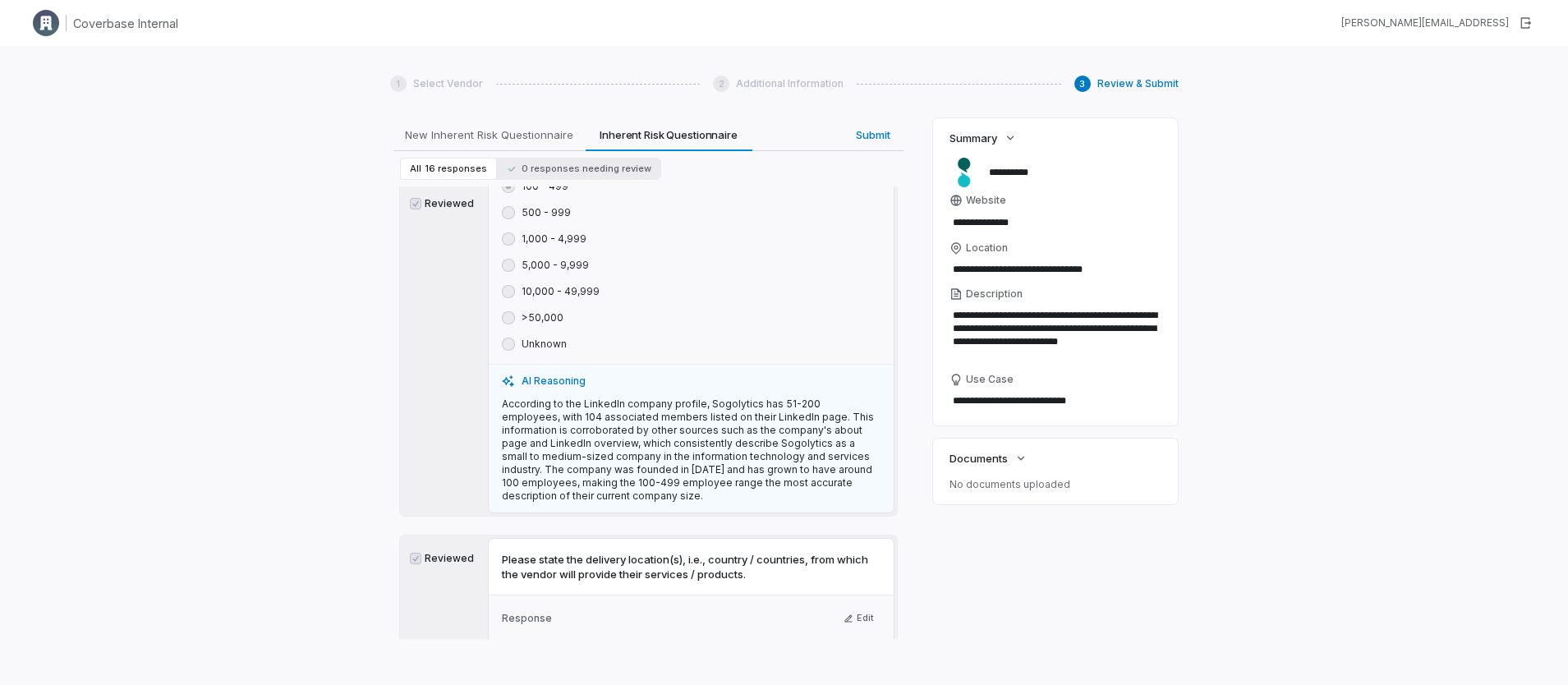
click at [500, 389] on div "AI Reasoning According to the LinkedIn company profile, Sogolytics has 51-200 e…" at bounding box center [692, 438] width 405 height 149
drag, startPoint x: 502, startPoint y: 390, endPoint x: 877, endPoint y: 388, distance: 375.0
click at [877, 388] on div "AI Reasoning According to the LinkedIn company profile, Sogolytics has 51-200 e…" at bounding box center [692, 438] width 405 height 149
click at [850, 398] on p "According to the LinkedIn company profile, Sogolytics has 51-200 employees, wit…" at bounding box center [692, 450] width 379 height 105
drag, startPoint x: 784, startPoint y: 405, endPoint x: 837, endPoint y: 430, distance: 58.6
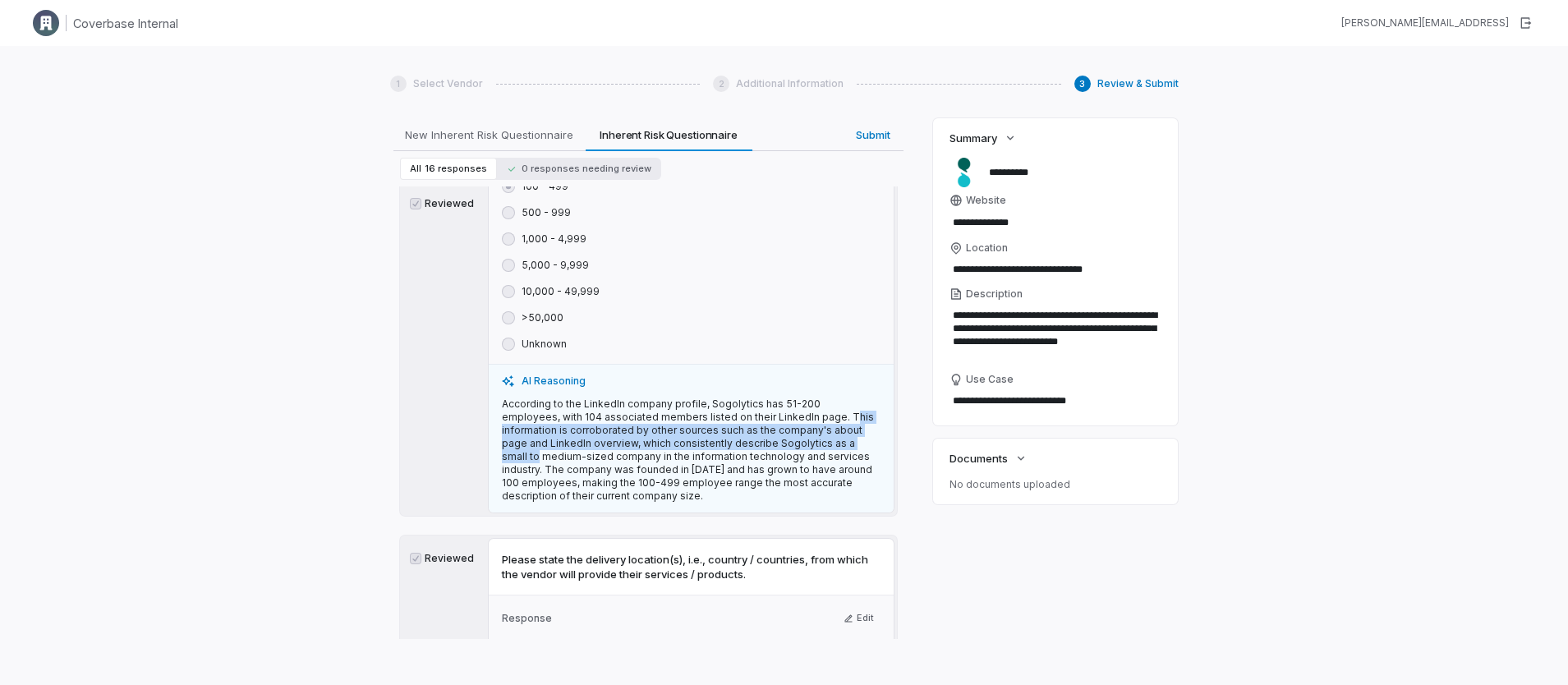
click at [837, 430] on p "According to the LinkedIn company profile, Sogolytics has 51-200 employees, wit…" at bounding box center [692, 450] width 379 height 105
click at [764, 418] on p "According to the LinkedIn company profile, Sogolytics has 51-200 employees, wit…" at bounding box center [692, 450] width 379 height 105
drag, startPoint x: 757, startPoint y: 417, endPoint x: 837, endPoint y: 417, distance: 80.0
click at [837, 417] on p "According to the LinkedIn company profile, Sogolytics has 51-200 employees, wit…" at bounding box center [692, 450] width 379 height 105
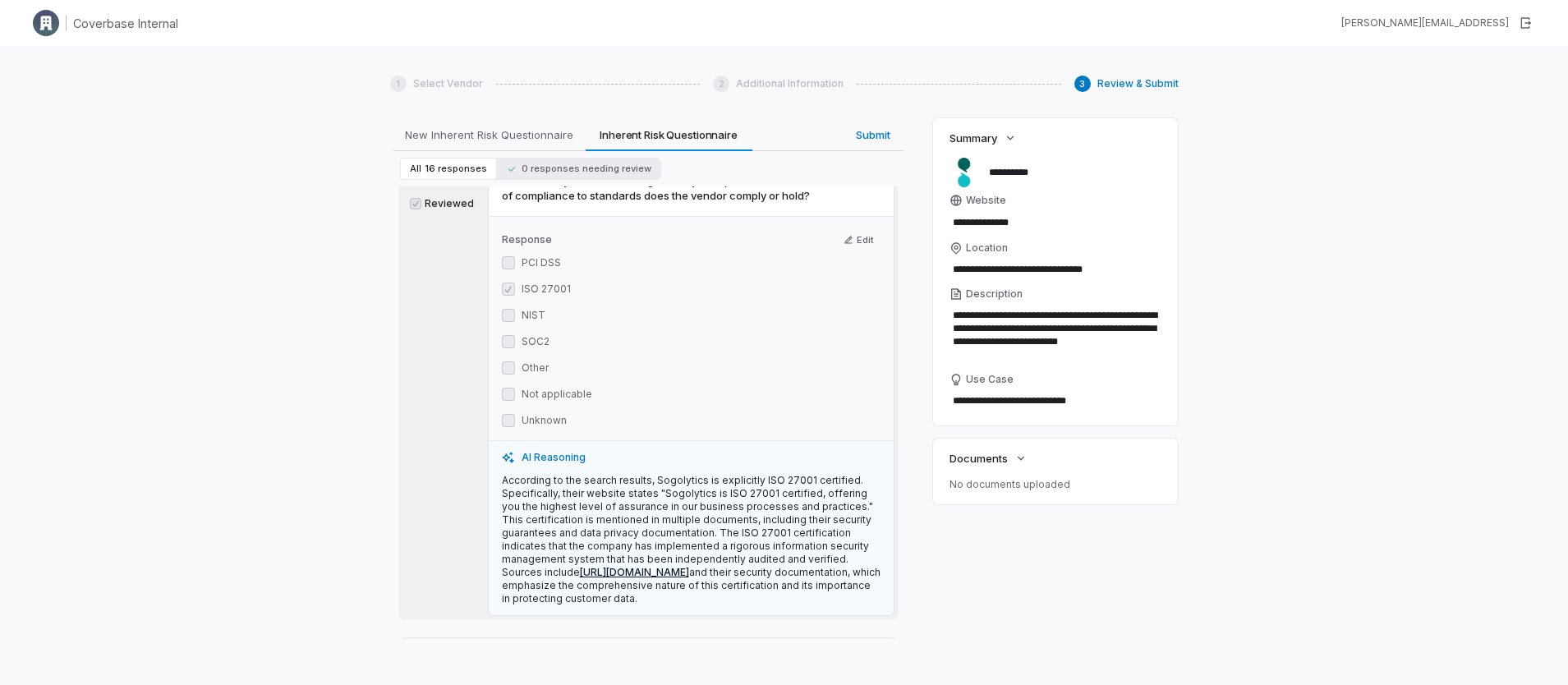
scroll to position [1873, 0]
drag, startPoint x: 655, startPoint y: 466, endPoint x: 746, endPoint y: 476, distance: 91.5
click at [734, 477] on p "According to the search results, Sogolytics is explicitly ISO 27001 certified. …" at bounding box center [692, 536] width 379 height 131
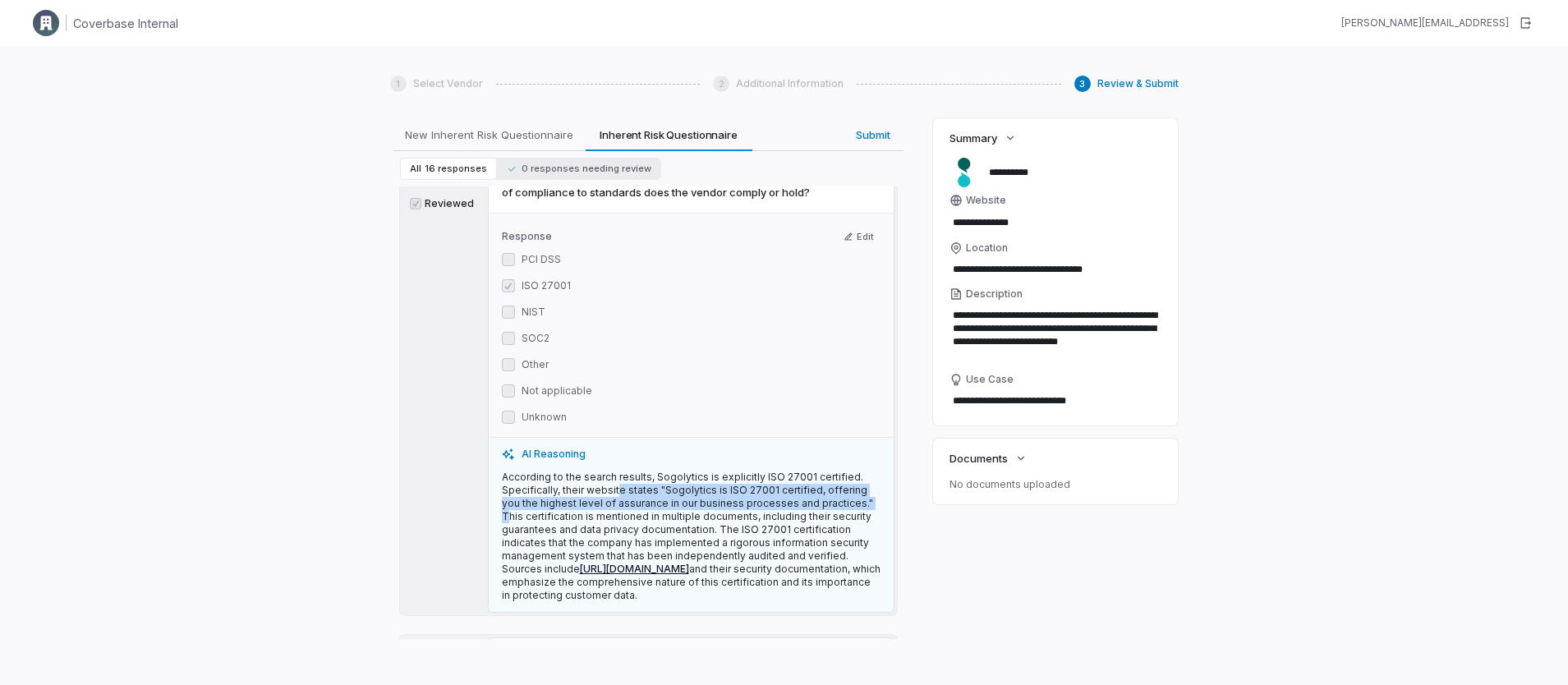
drag, startPoint x: 849, startPoint y: 489, endPoint x: 614, endPoint y: 483, distance: 235.1
click at [614, 483] on p "According to the search results, Sogolytics is explicitly ISO 27001 certified. …" at bounding box center [692, 536] width 379 height 131
click at [607, 490] on p "According to the search results, Sogolytics is explicitly ISO 27001 certified. …" at bounding box center [692, 536] width 379 height 131
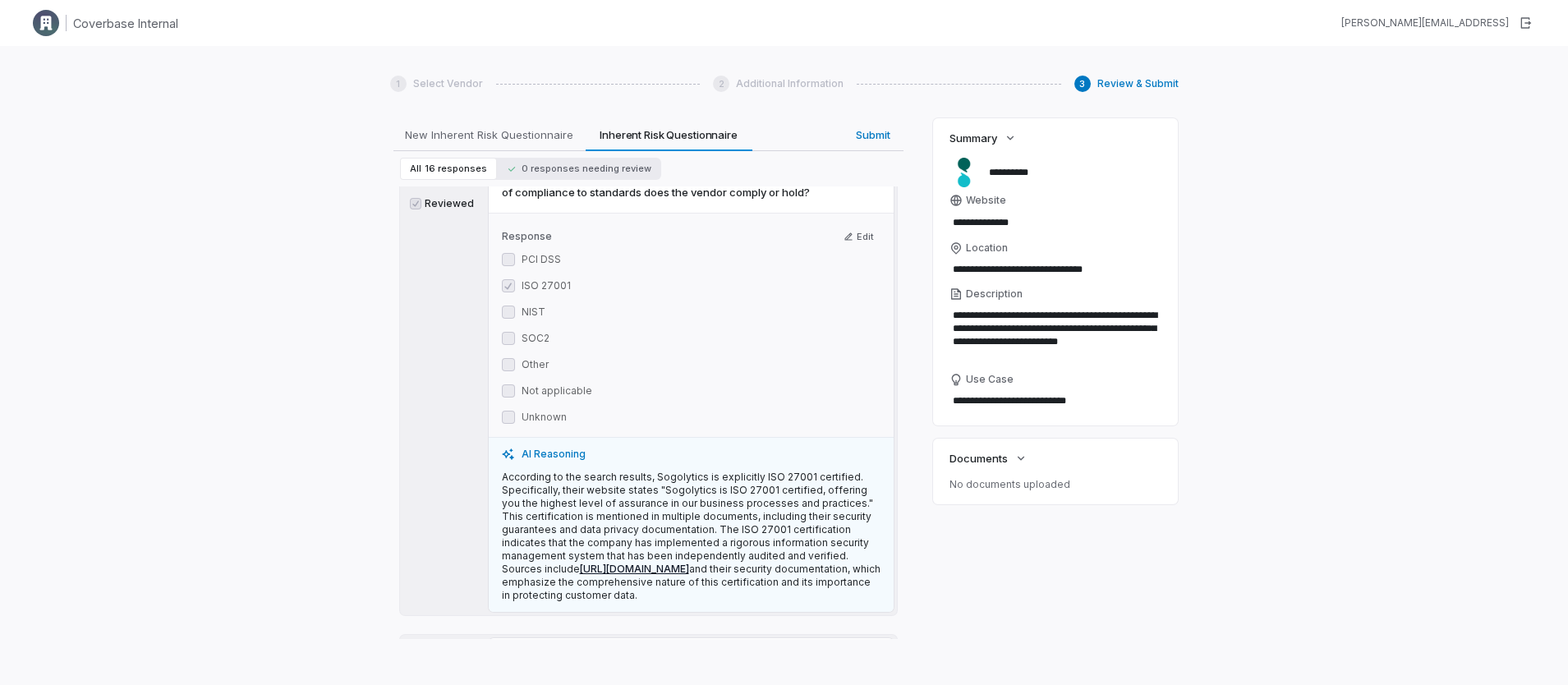
click at [611, 528] on p "According to the search results, Sogolytics is explicitly ISO 27001 certified. …" at bounding box center [692, 536] width 379 height 131
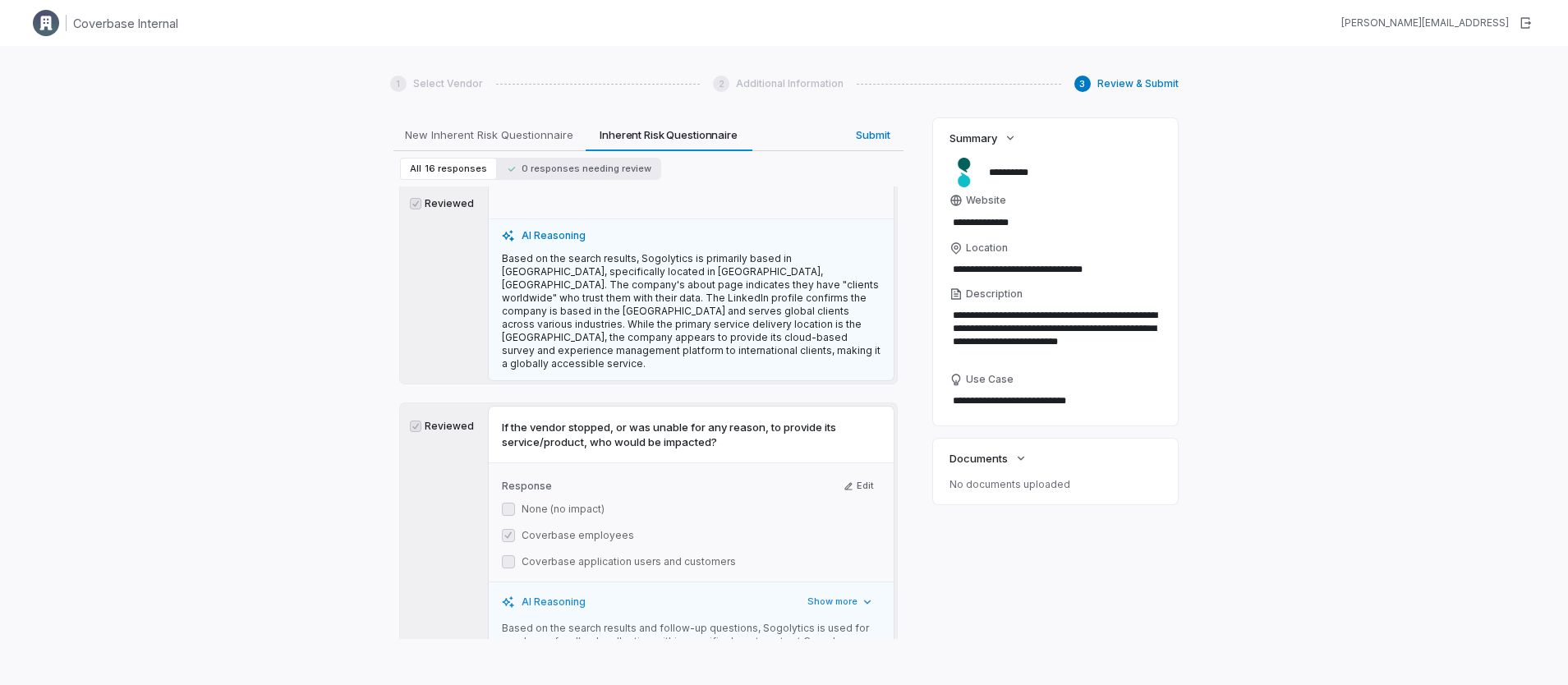
scroll to position [447, 0]
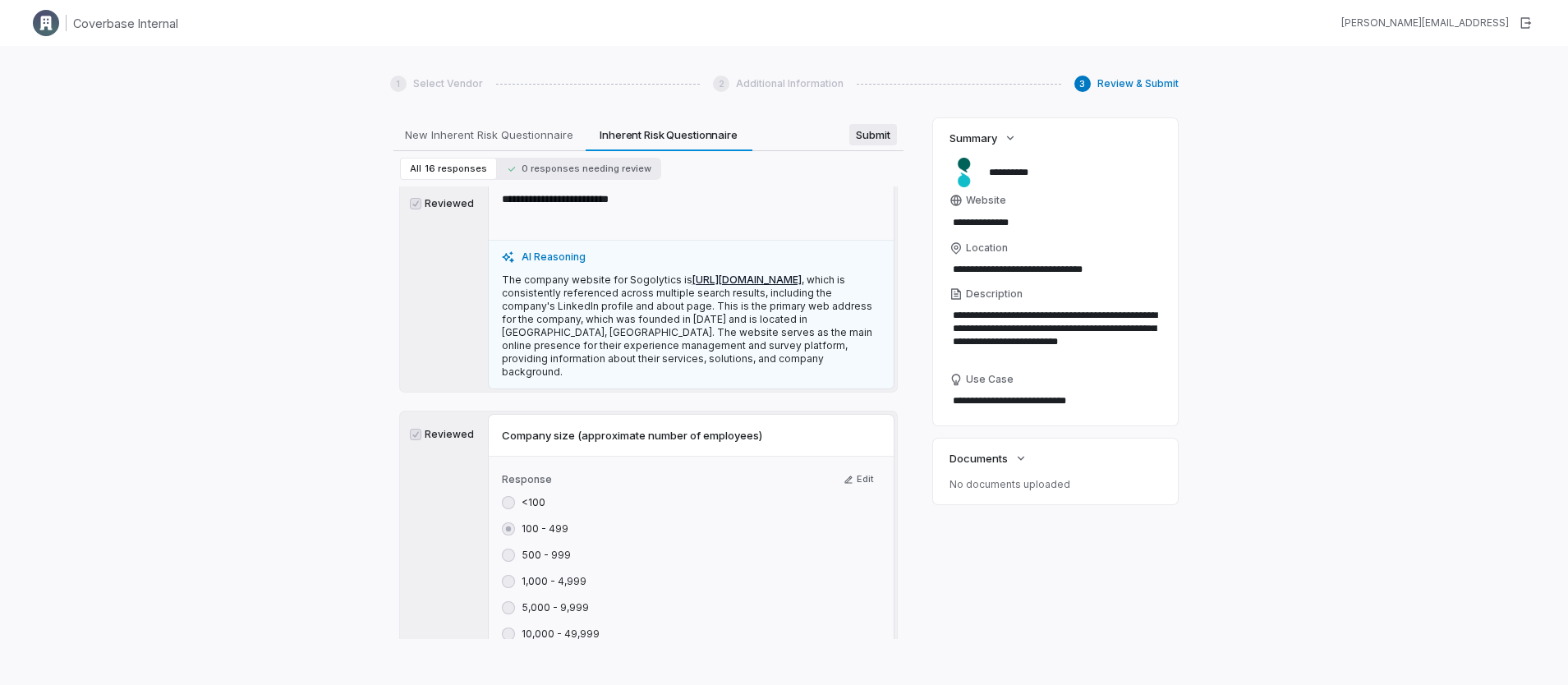
click at [865, 137] on div "**********" at bounding box center [648, 378] width 517 height 520
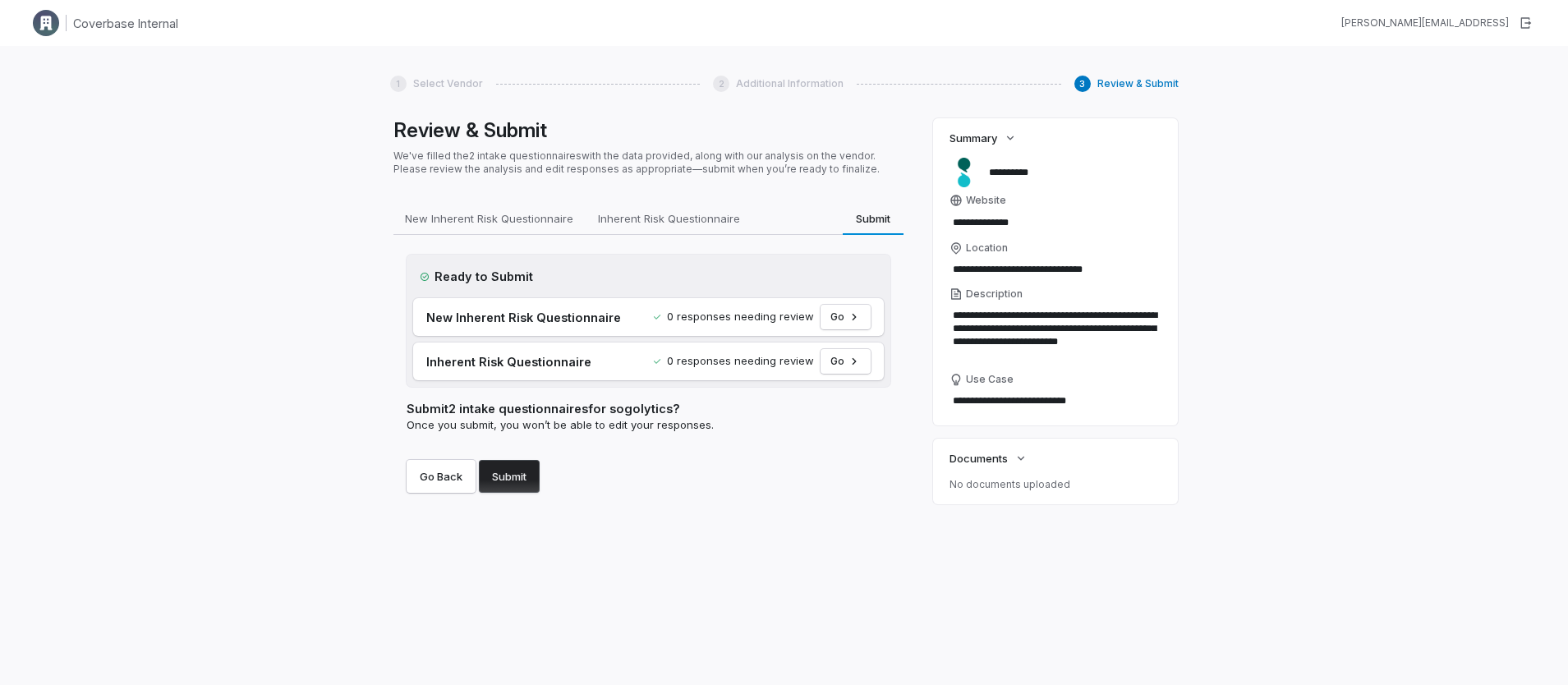
click at [514, 483] on button "Submit" at bounding box center [509, 477] width 61 height 33
type textarea "*"
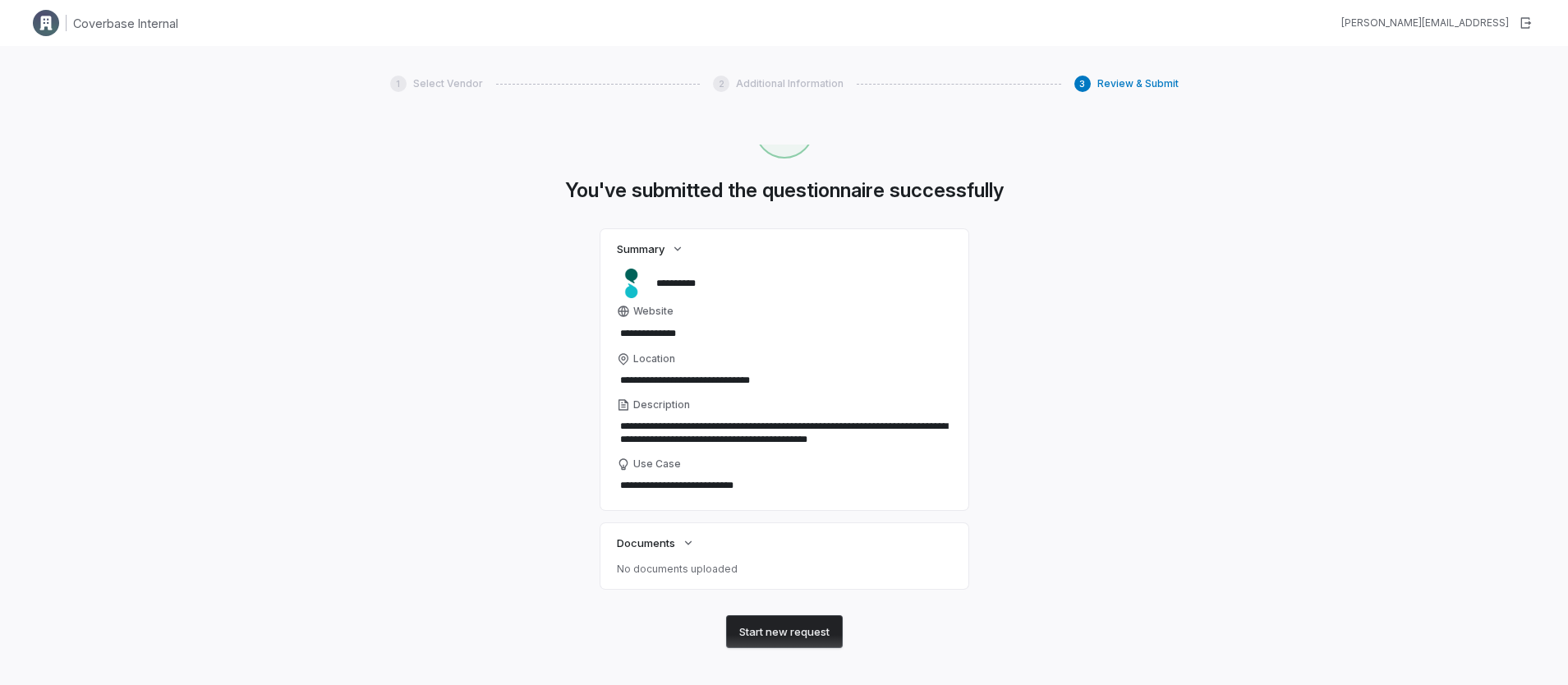
scroll to position [55, 0]
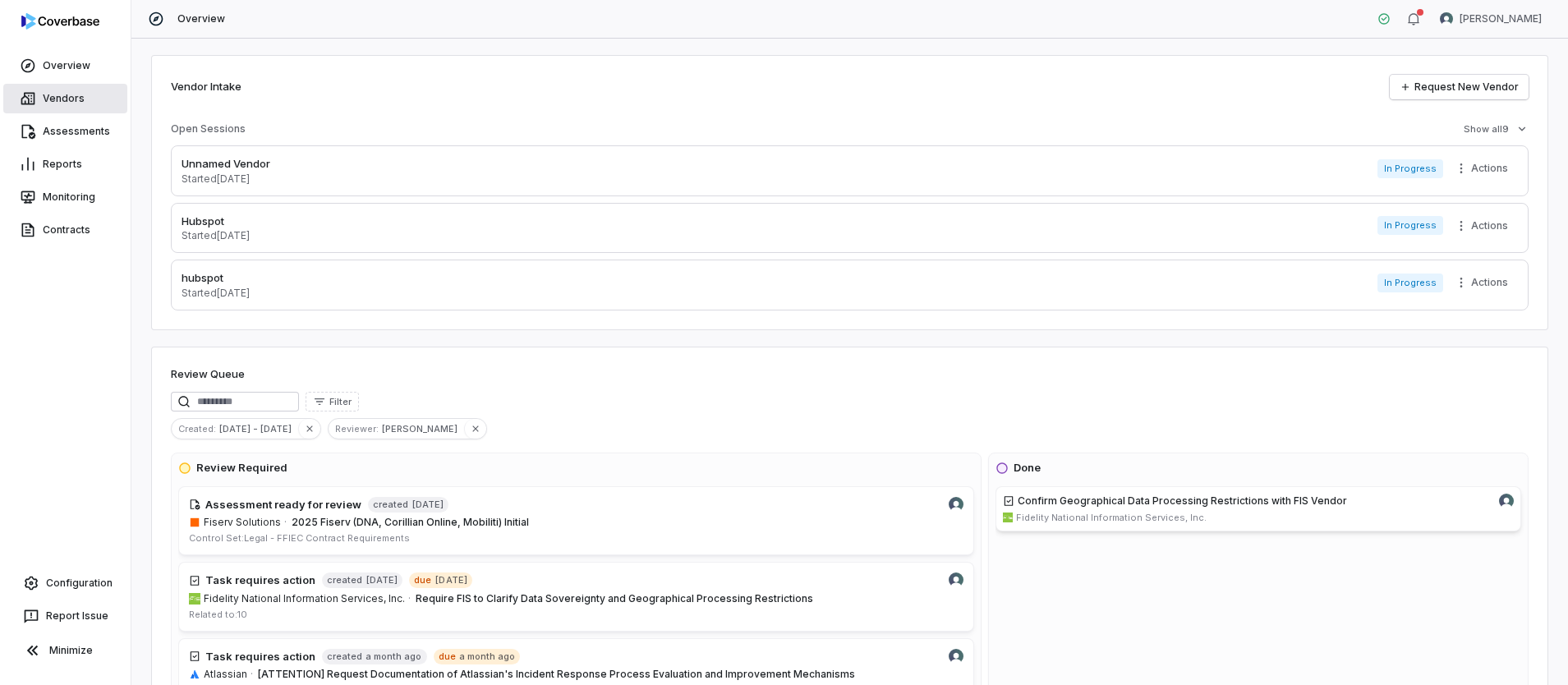
click at [72, 104] on link "Vendors" at bounding box center [66, 99] width 124 height 30
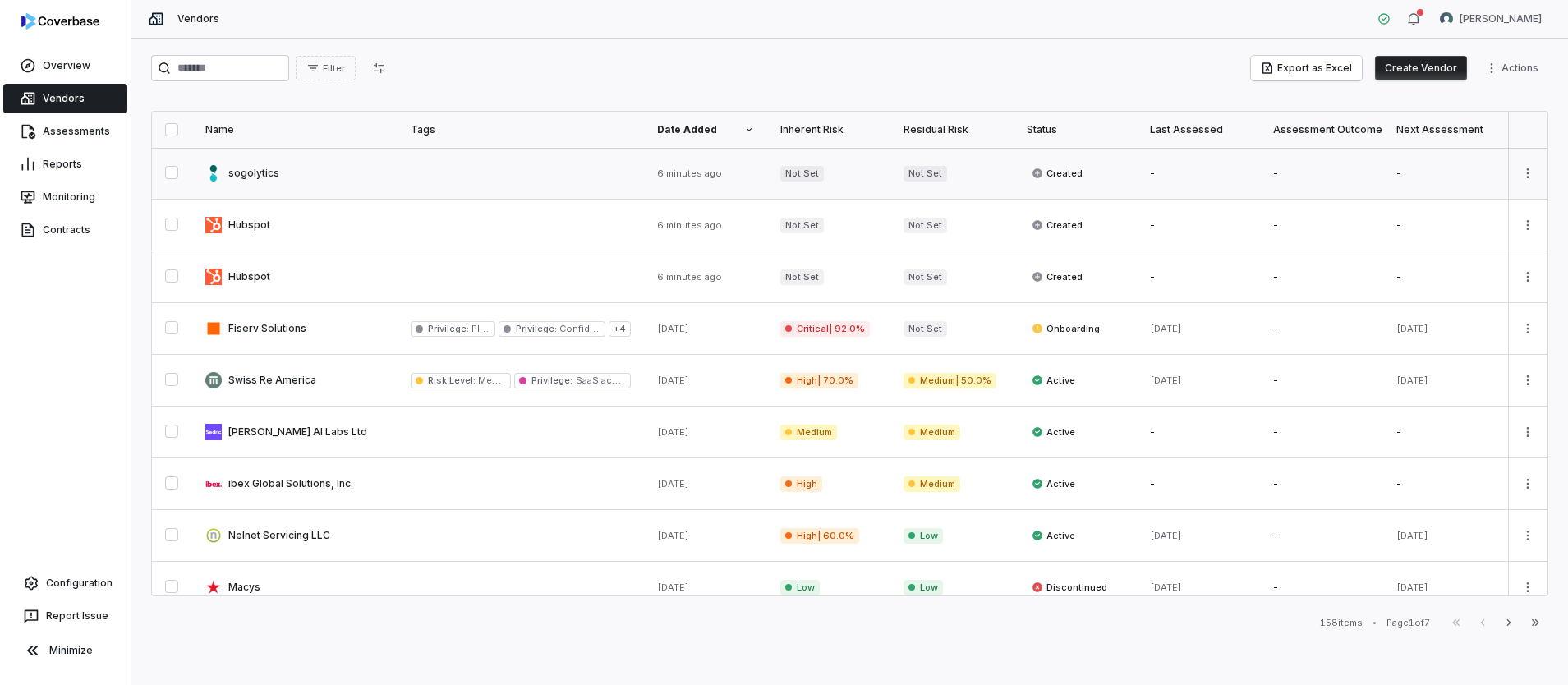
click at [247, 177] on link at bounding box center [295, 173] width 205 height 51
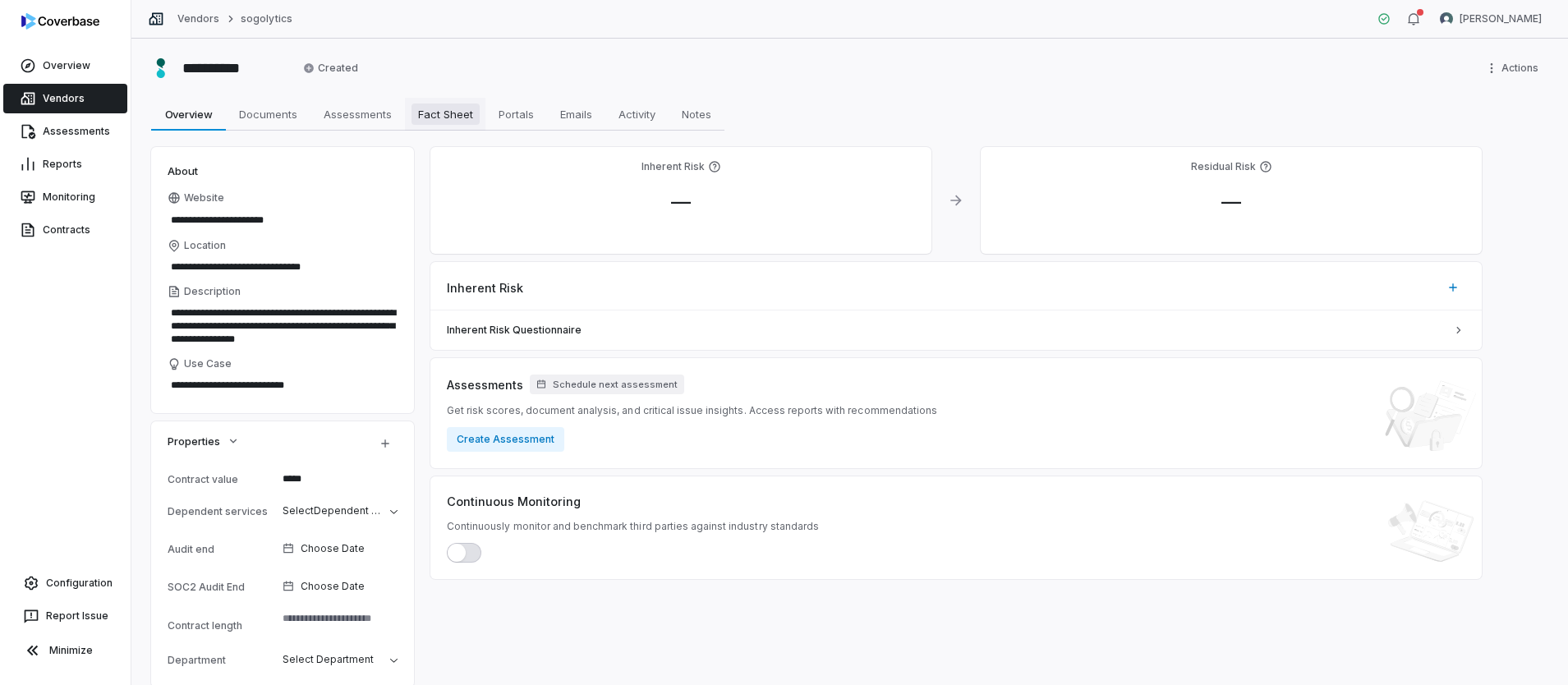
click at [424, 105] on span "Fact Sheet" at bounding box center [446, 114] width 68 height 21
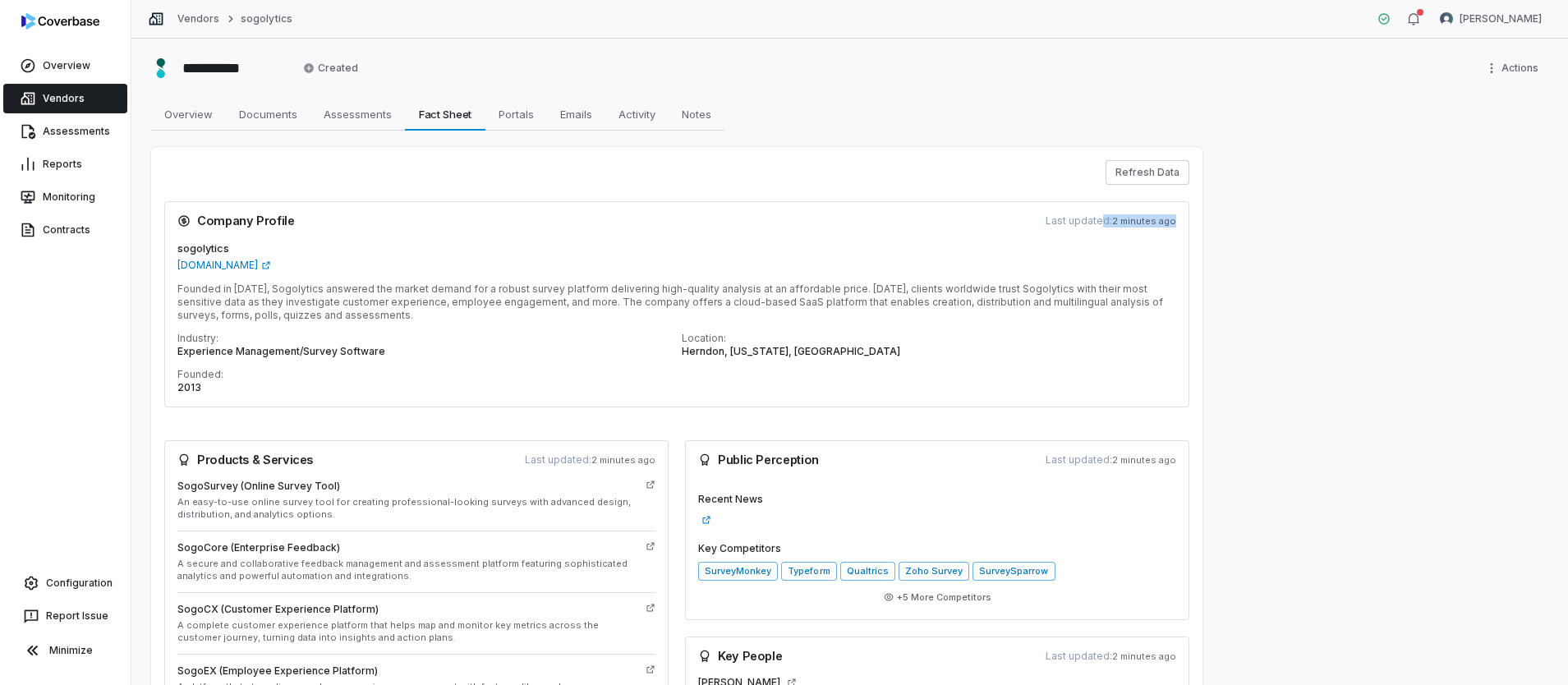
drag, startPoint x: 1103, startPoint y: 214, endPoint x: 1207, endPoint y: 227, distance: 104.8
click at [1207, 227] on div "**********" at bounding box center [850, 361] width 1437 height 646
click at [1217, 256] on div "**********" at bounding box center [850, 361] width 1437 height 646
click at [1147, 172] on button "Refresh Data" at bounding box center [1147, 172] width 84 height 25
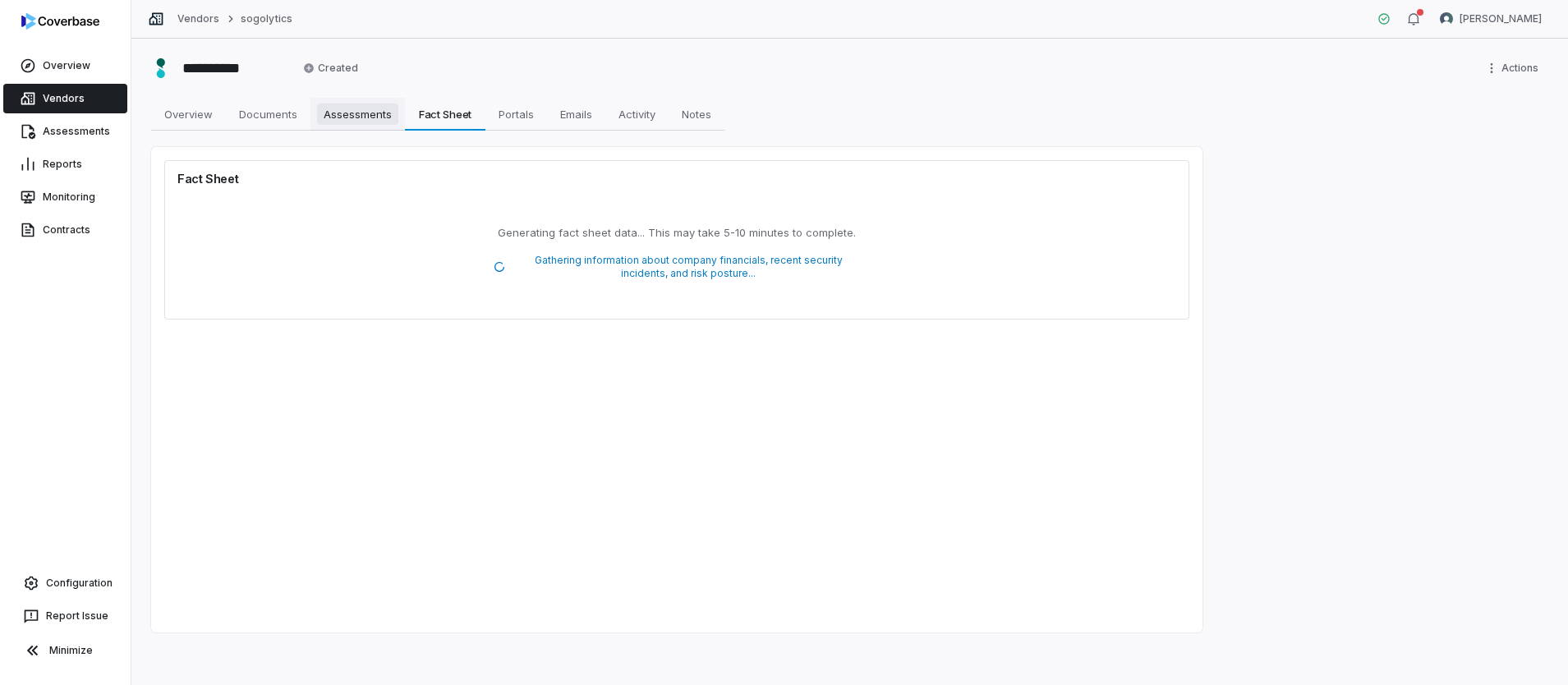
click at [350, 121] on span "Assessments" at bounding box center [358, 114] width 81 height 21
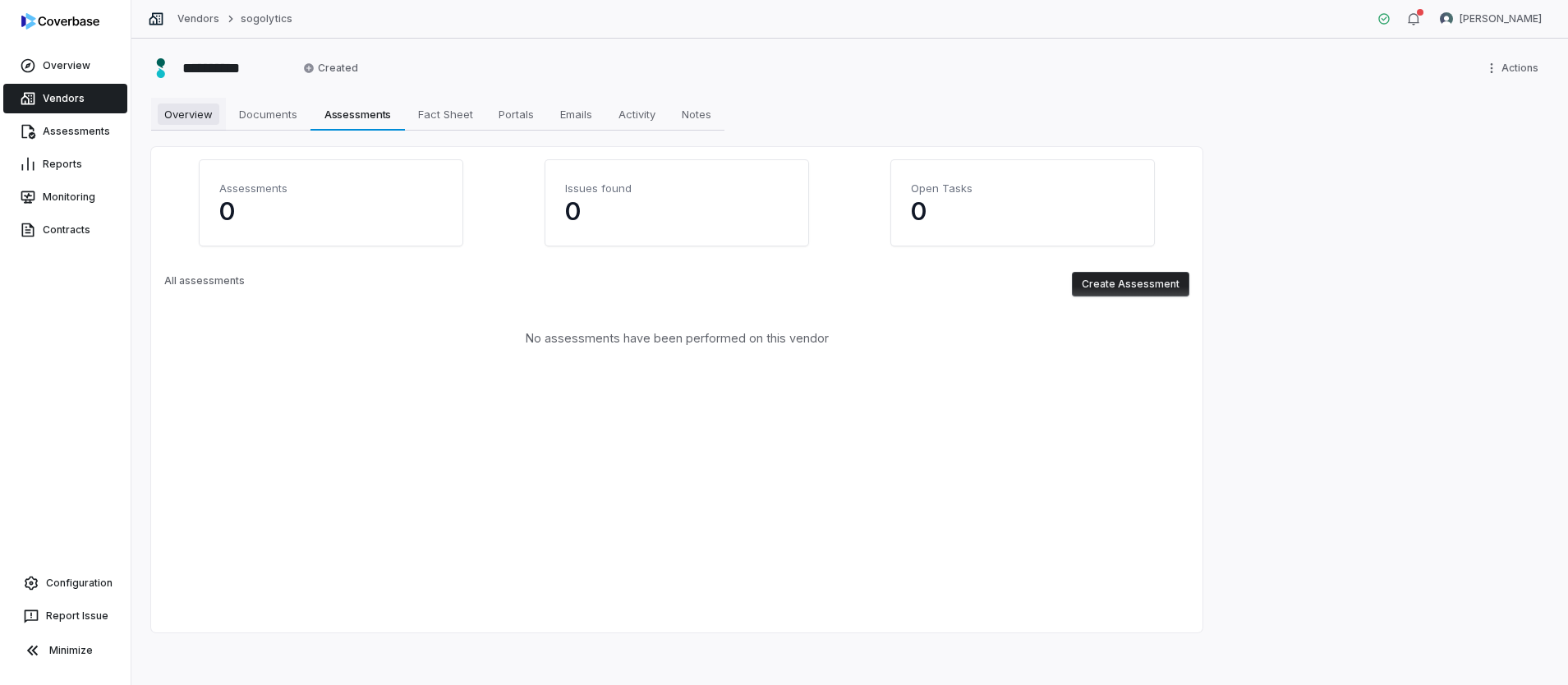
click at [202, 116] on span "Overview" at bounding box center [189, 114] width 62 height 21
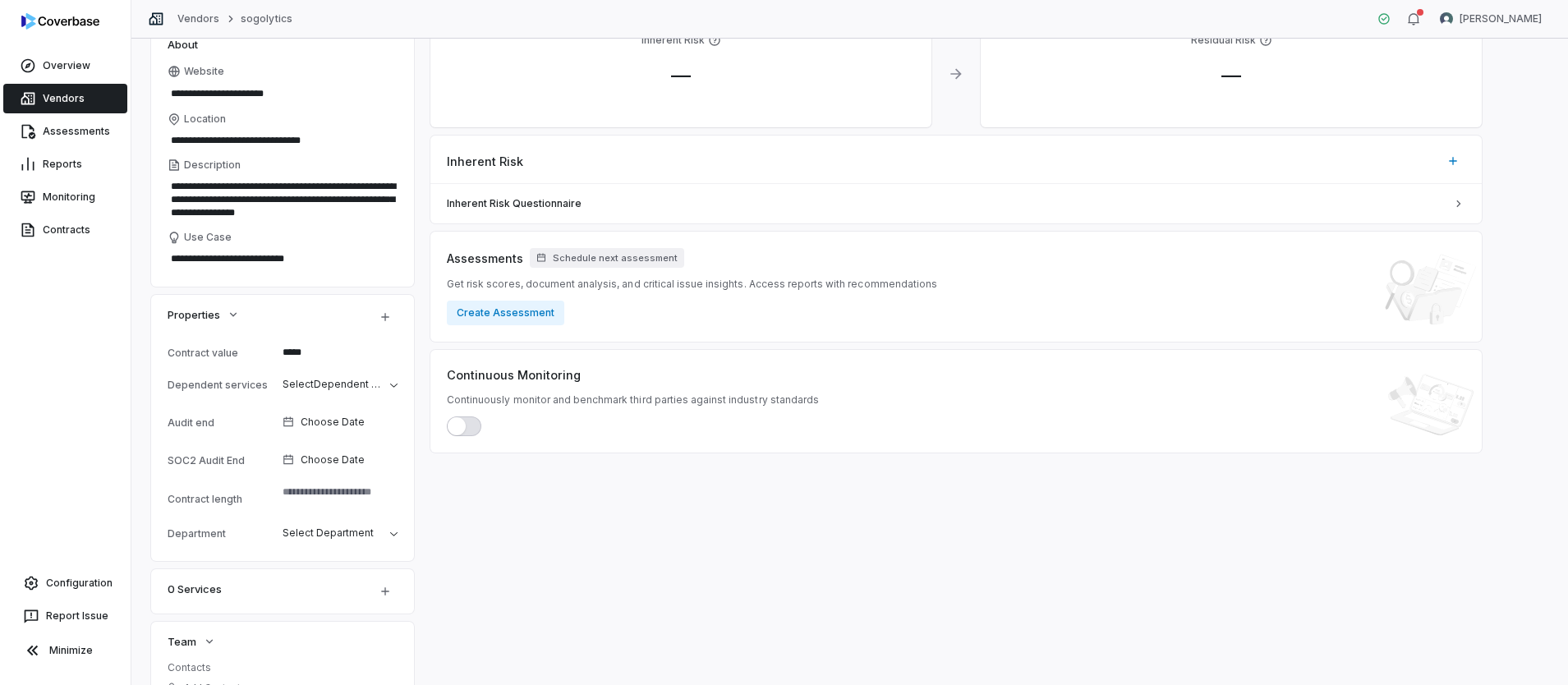
scroll to position [137, 0]
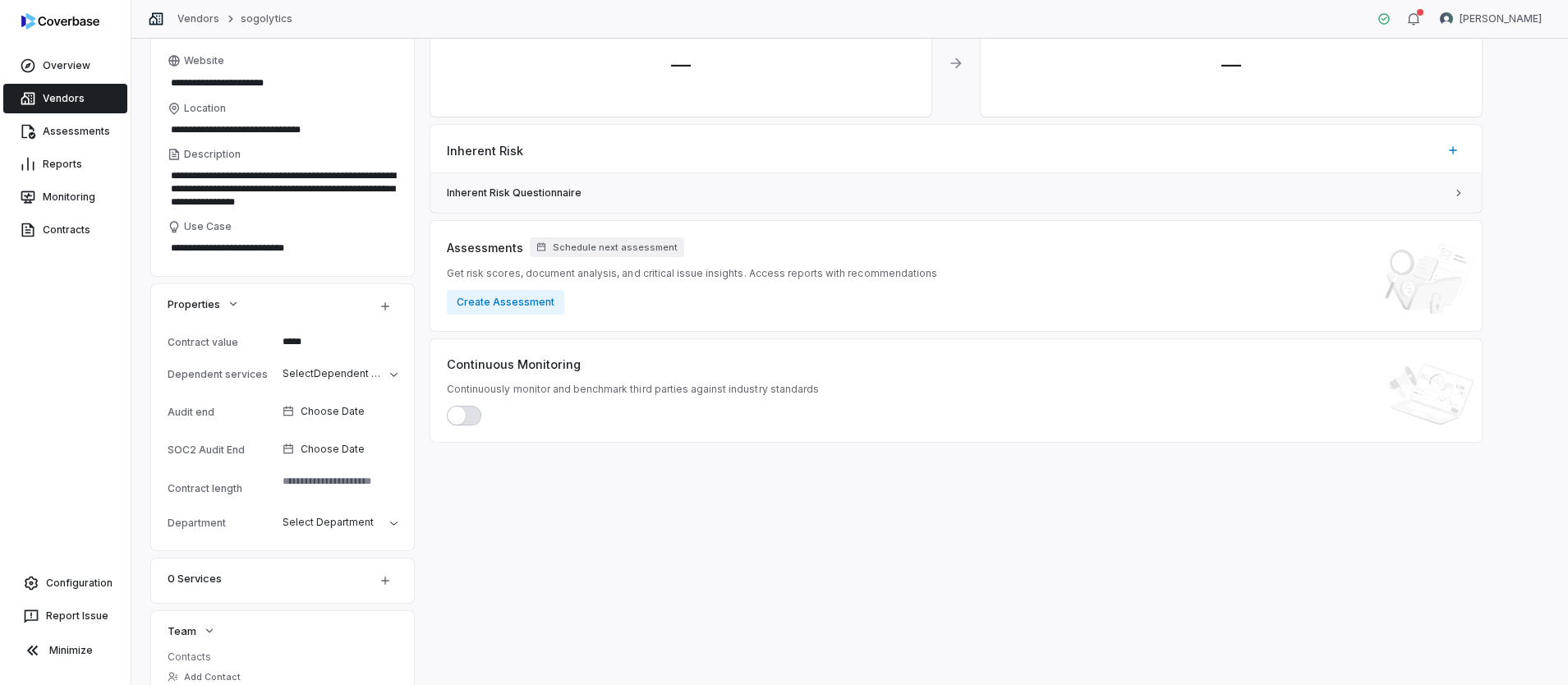
click at [731, 196] on span "Inherent Risk Questionnaire" at bounding box center [946, 193] width 999 height 13
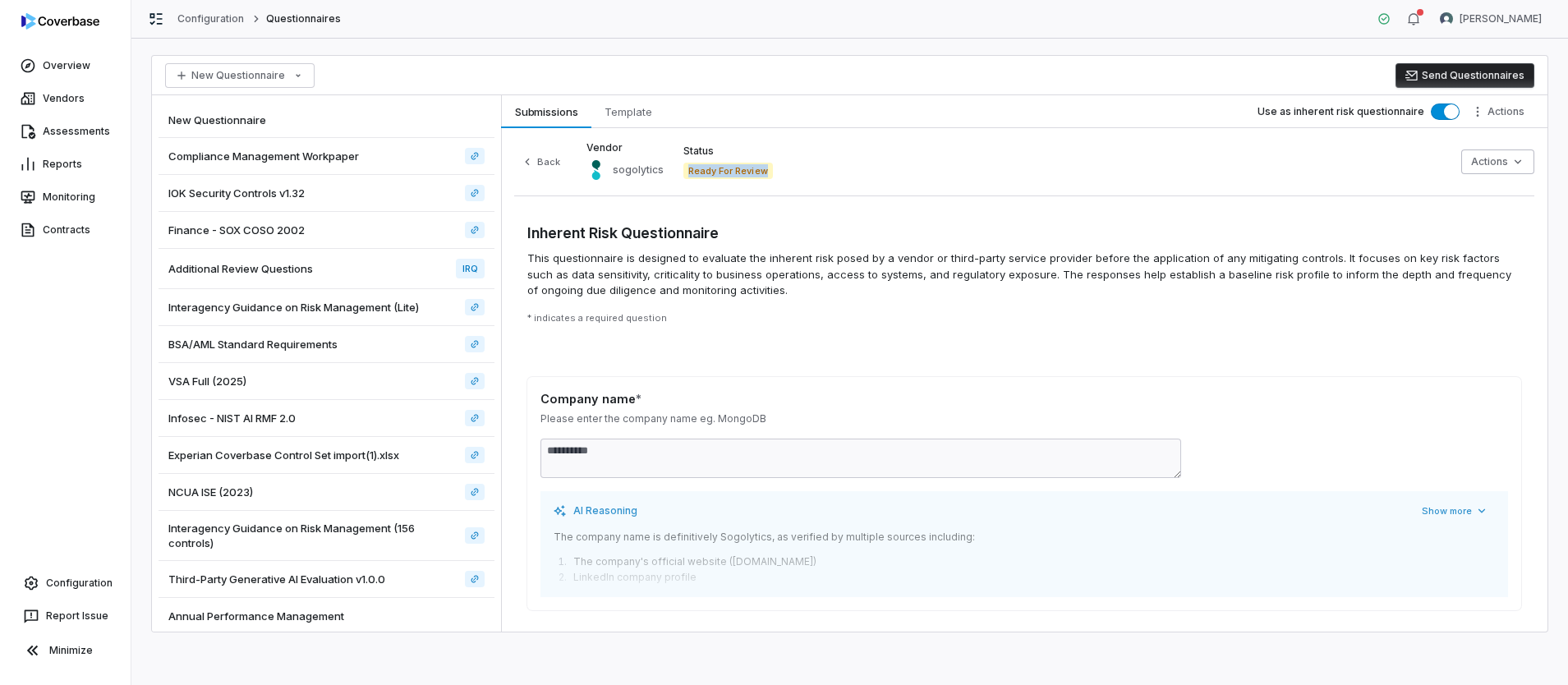
drag, startPoint x: 685, startPoint y: 170, endPoint x: 773, endPoint y: 179, distance: 88.5
click at [773, 179] on div "Back Vendor sogolytics Status Ready For Review Actions" at bounding box center [1024, 168] width 1021 height 55
click at [773, 180] on div "Back Vendor sogolytics Status Ready For Review Actions" at bounding box center [1024, 168] width 1021 height 55
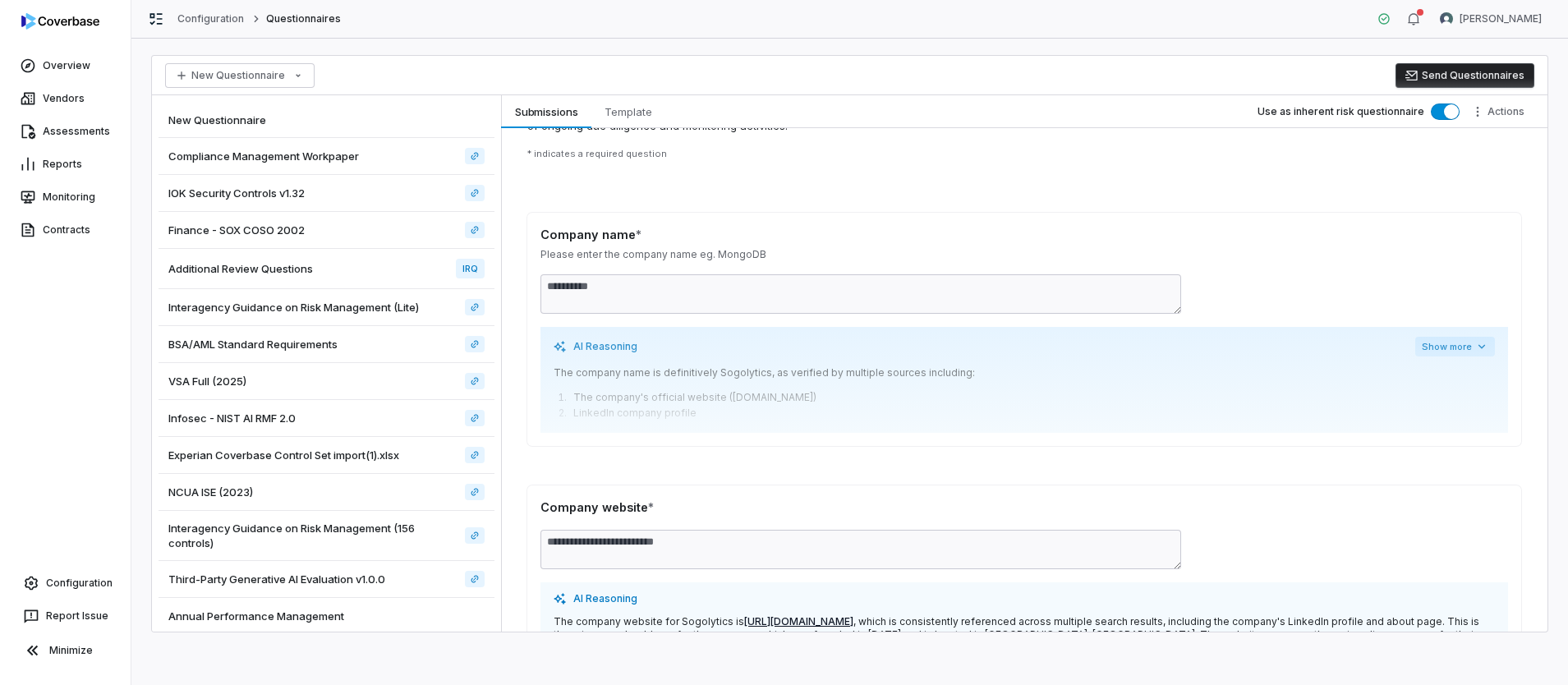
click at [1435, 349] on button "Show more" at bounding box center [1455, 346] width 80 height 19
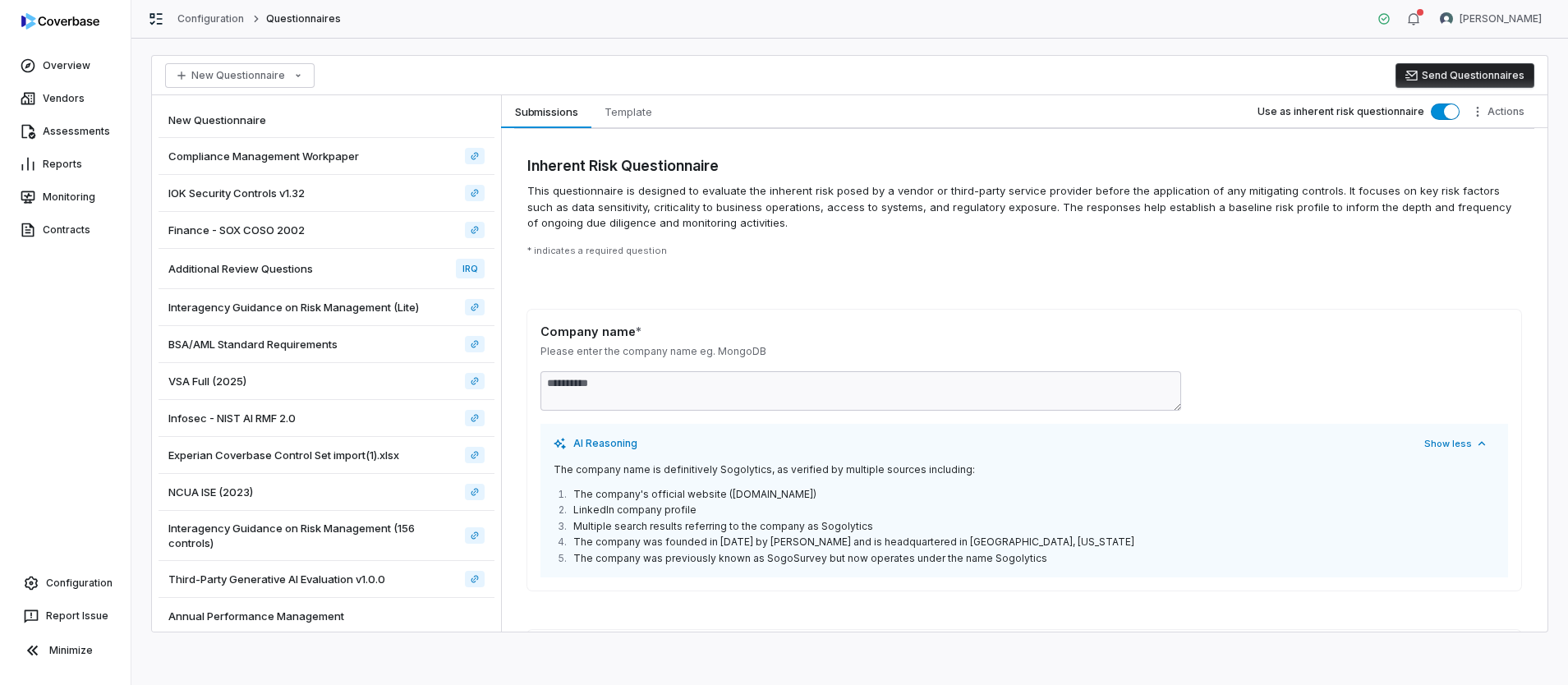
scroll to position [0, 0]
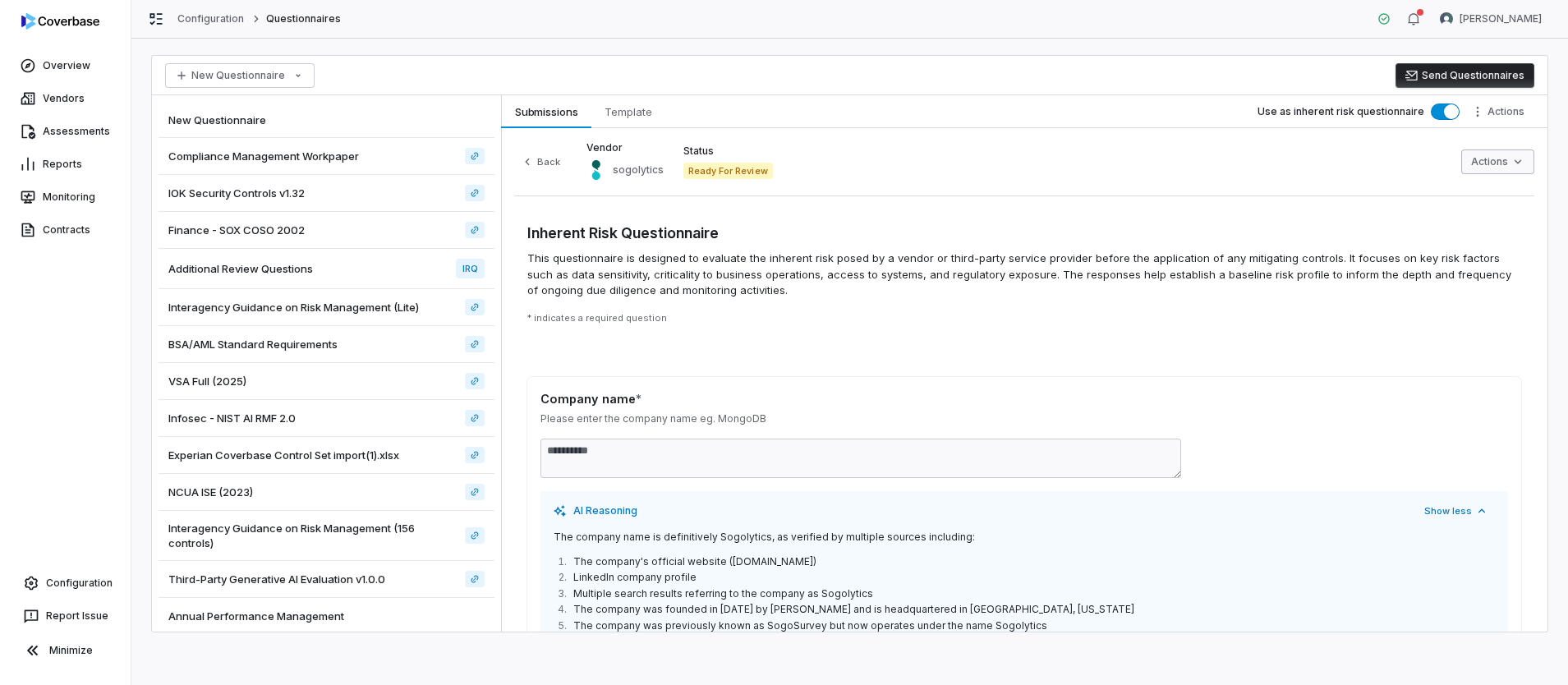
click at [1491, 160] on html "**********" at bounding box center [784, 342] width 1568 height 685
click at [1390, 198] on div "Finalize Questionnaire Review" at bounding box center [1423, 197] width 193 height 26
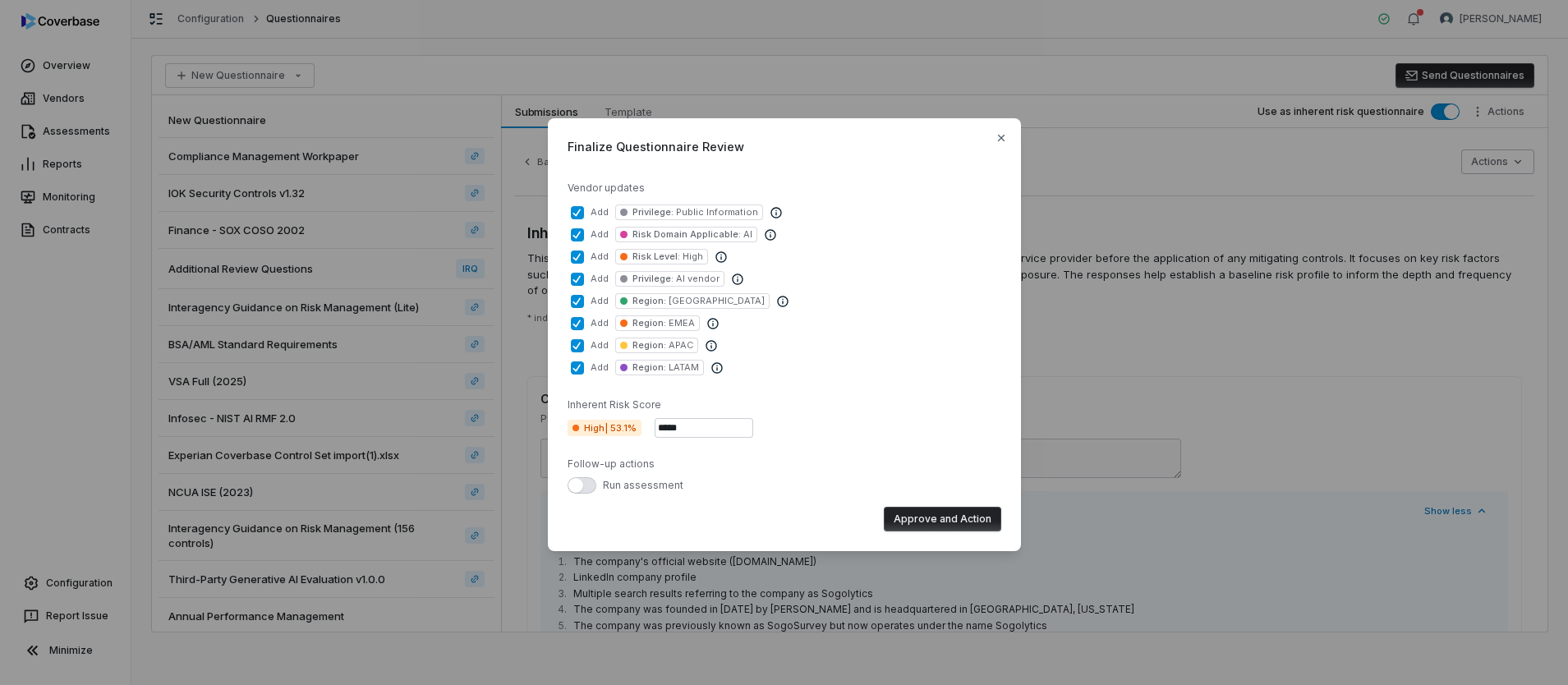
click at [951, 515] on button "Approve and Action" at bounding box center [942, 519] width 117 height 25
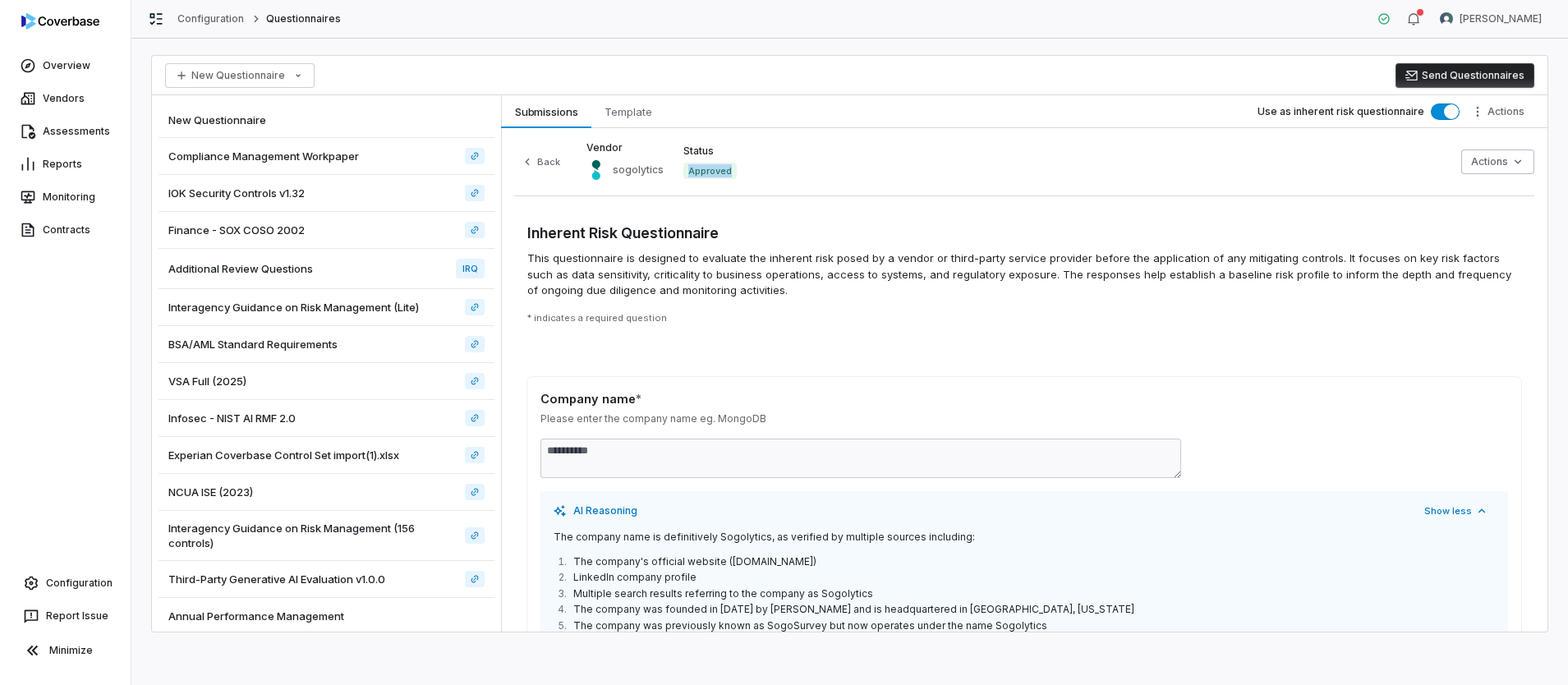
drag, startPoint x: 680, startPoint y: 172, endPoint x: 807, endPoint y: 172, distance: 127.0
click at [807, 172] on div "Back Vendor sogolytics Status Approved Actions" at bounding box center [1024, 168] width 1021 height 55
click at [85, 97] on link "Vendors" at bounding box center [66, 99] width 124 height 30
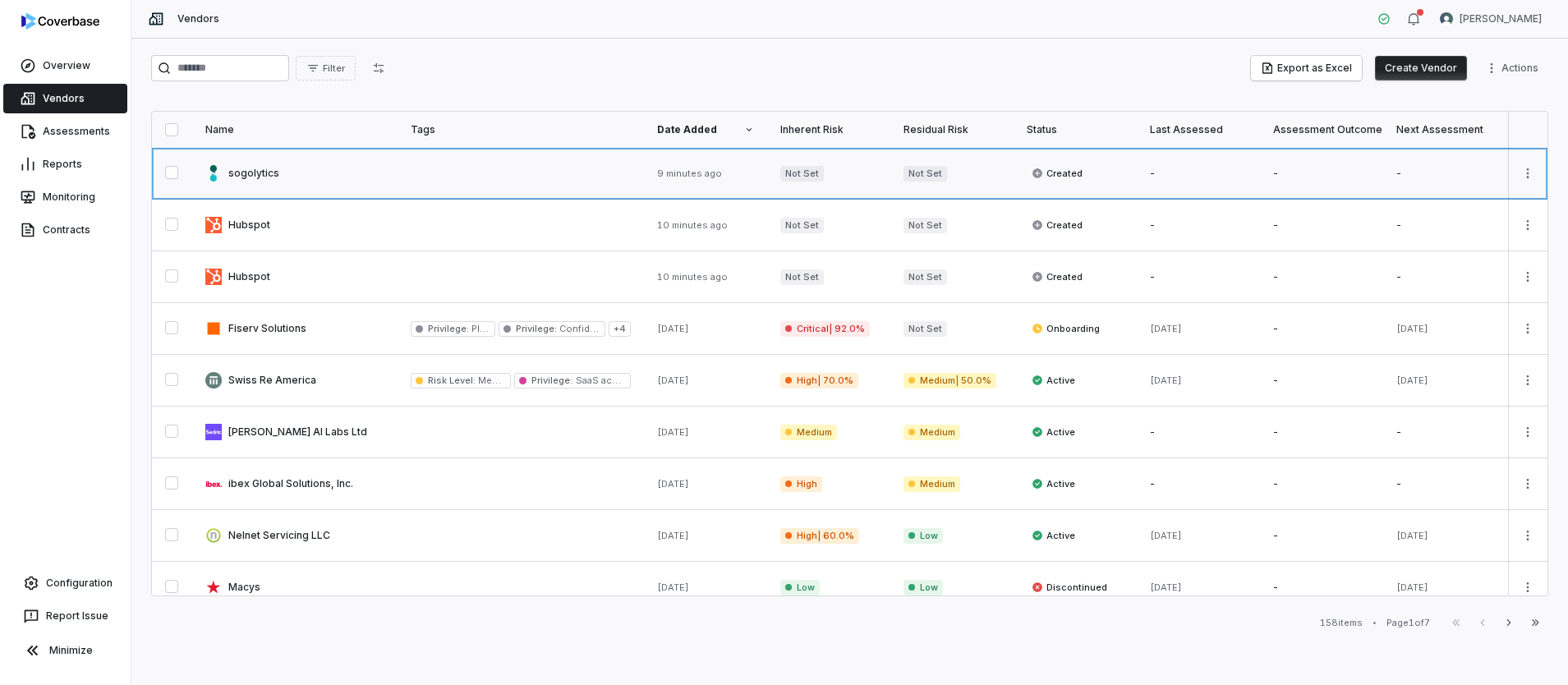
click at [246, 174] on link at bounding box center [295, 173] width 205 height 51
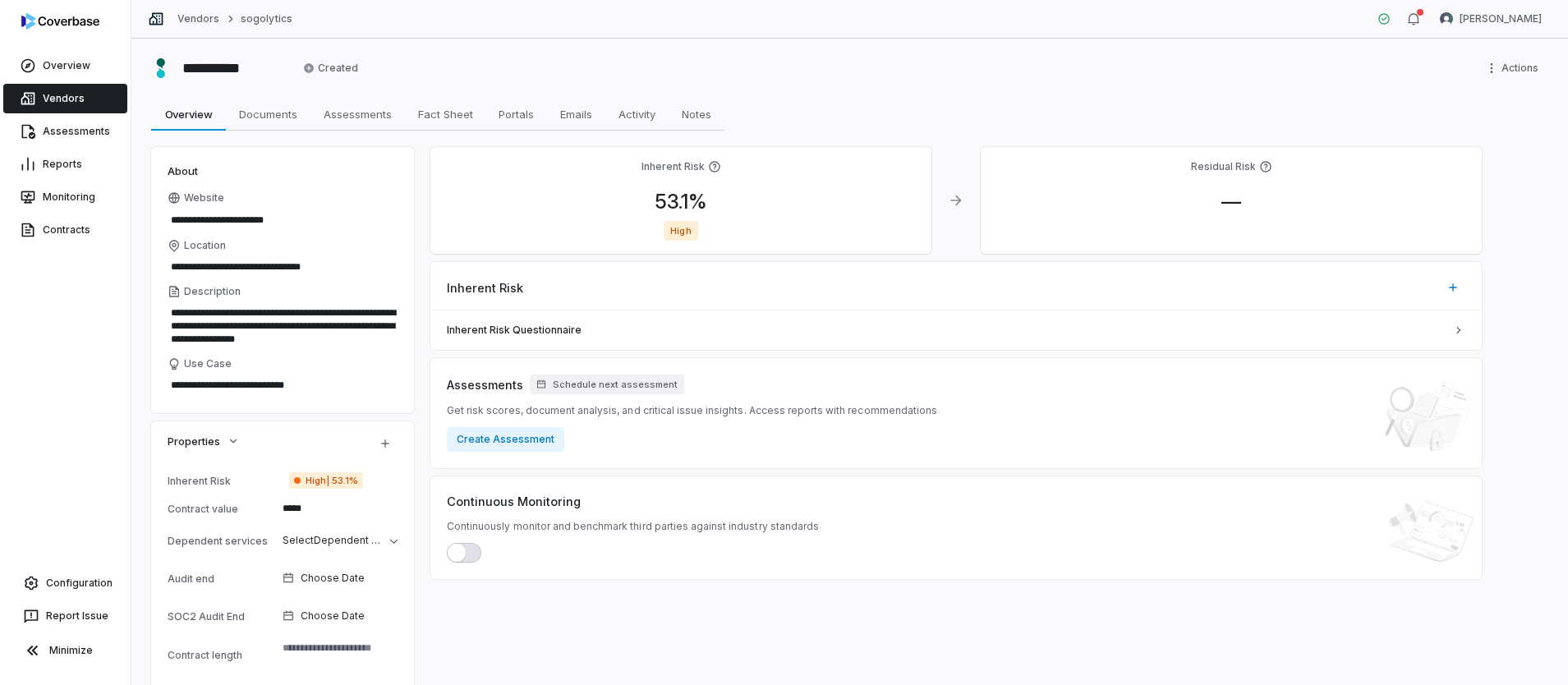
type textarea "*"
click at [54, 64] on link "Overview" at bounding box center [66, 66] width 124 height 30
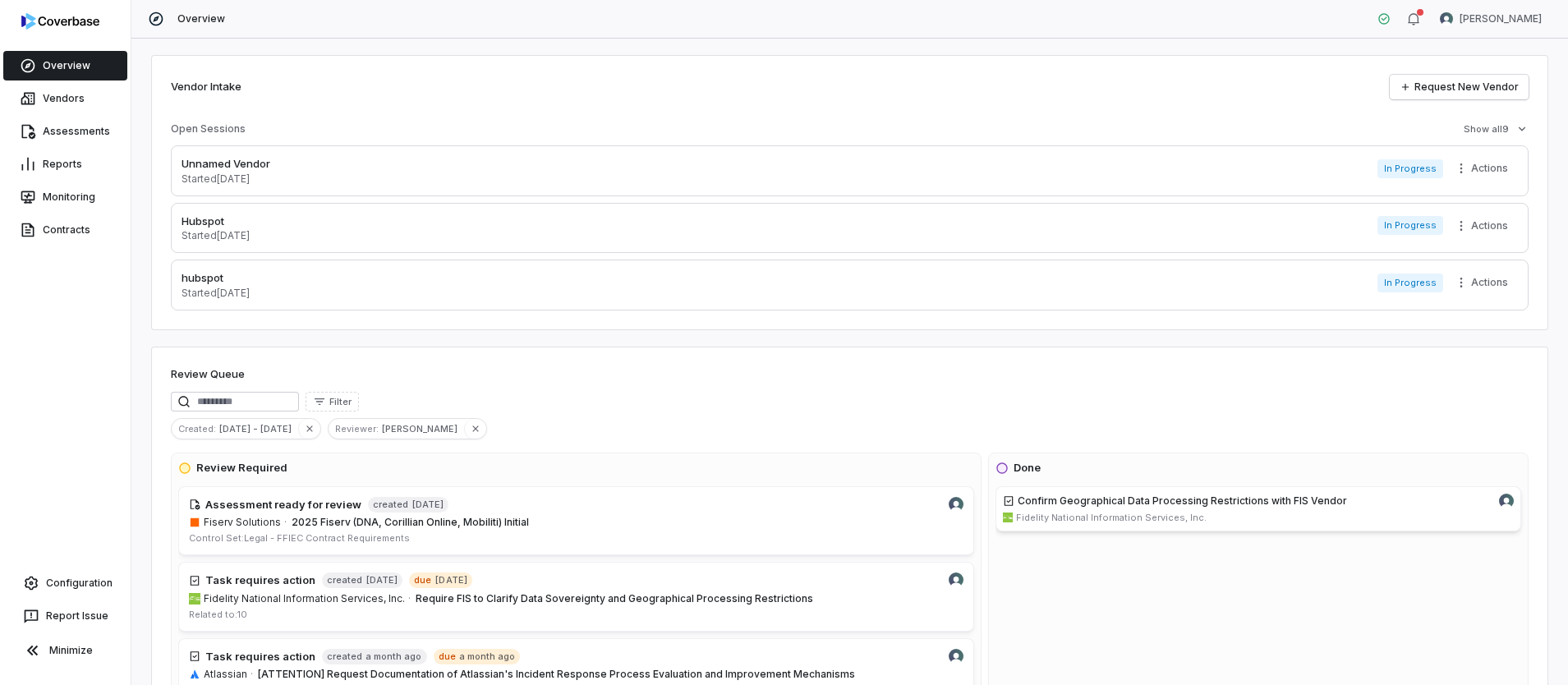
click at [76, 70] on link "Overview" at bounding box center [66, 66] width 124 height 30
click at [54, 101] on link "Vendors" at bounding box center [66, 99] width 124 height 30
